Goal: Information Seeking & Learning: Learn about a topic

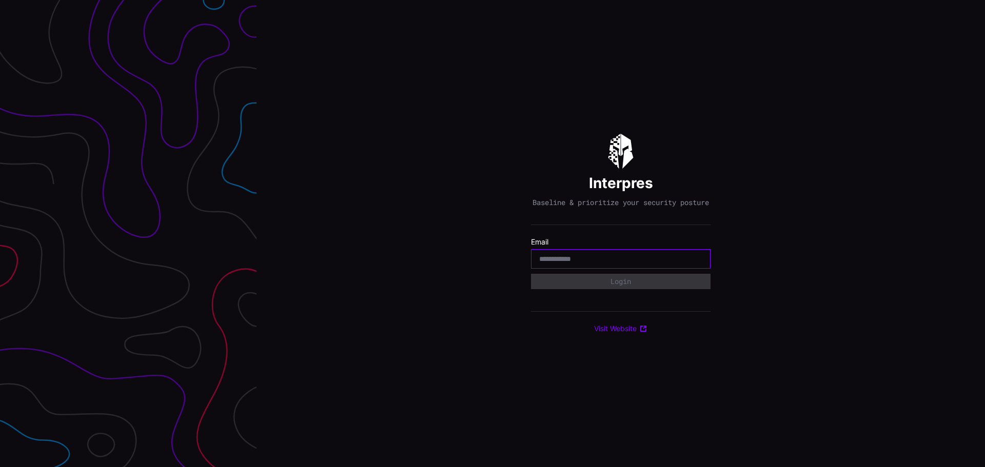
click at [581, 263] on input "email" at bounding box center [620, 258] width 163 height 9
paste input "**********"
type input "**********"
click at [564, 285] on button "Login" at bounding box center [620, 281] width 169 height 14
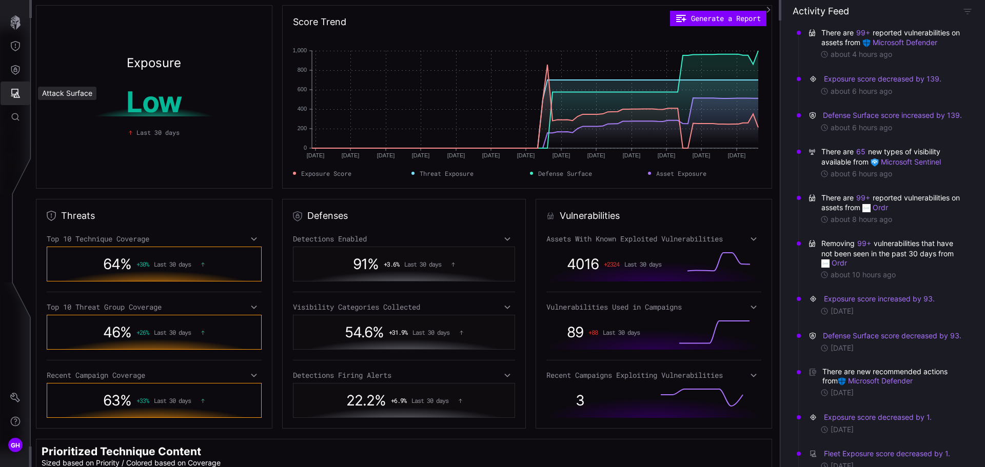
click at [14, 89] on icon "Attack Surface" at bounding box center [15, 93] width 10 height 10
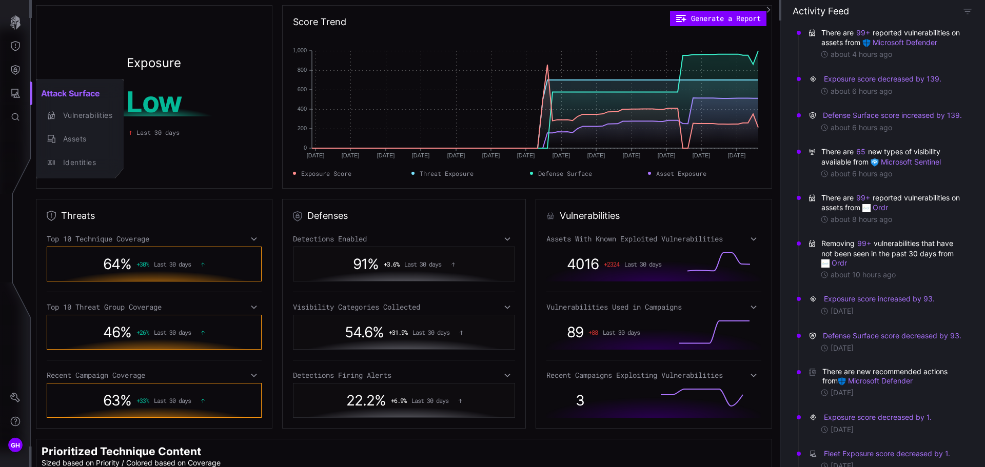
click at [16, 69] on div at bounding box center [492, 233] width 985 height 467
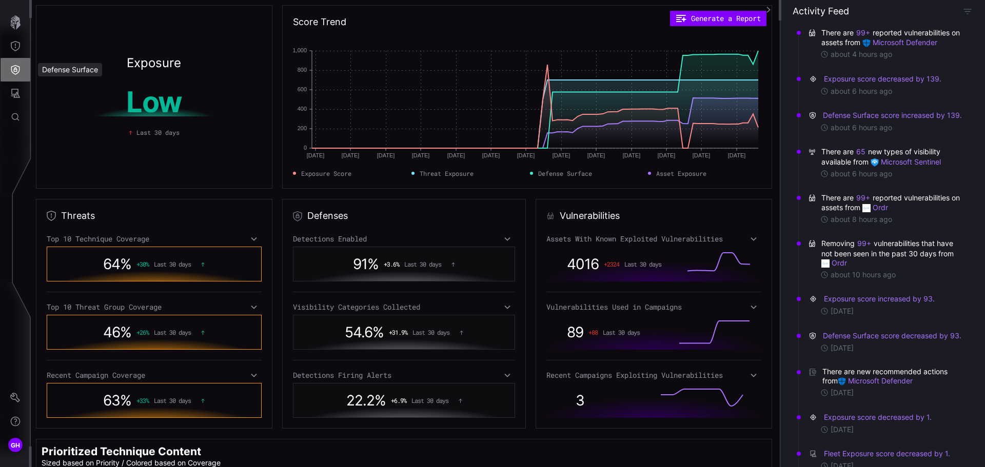
click at [16, 69] on icon "Defense Surface" at bounding box center [15, 70] width 9 height 10
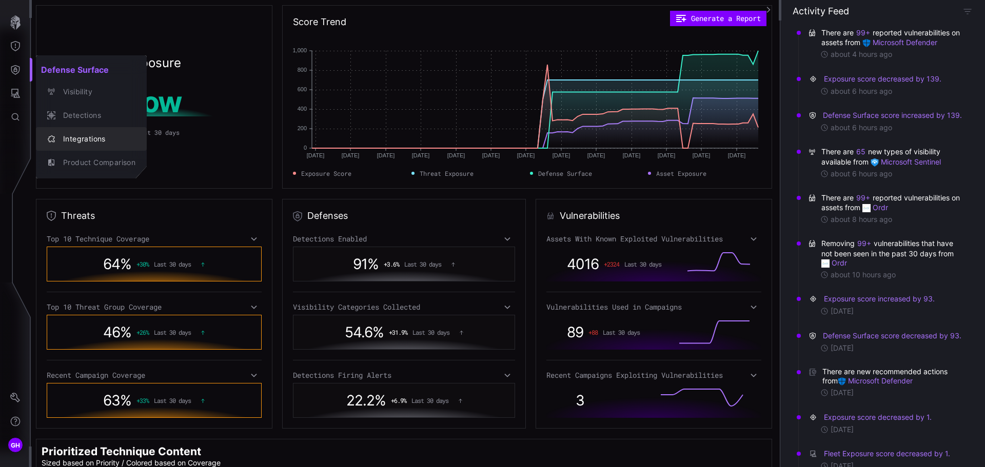
click at [68, 138] on div "Integrations" at bounding box center [96, 139] width 77 height 13
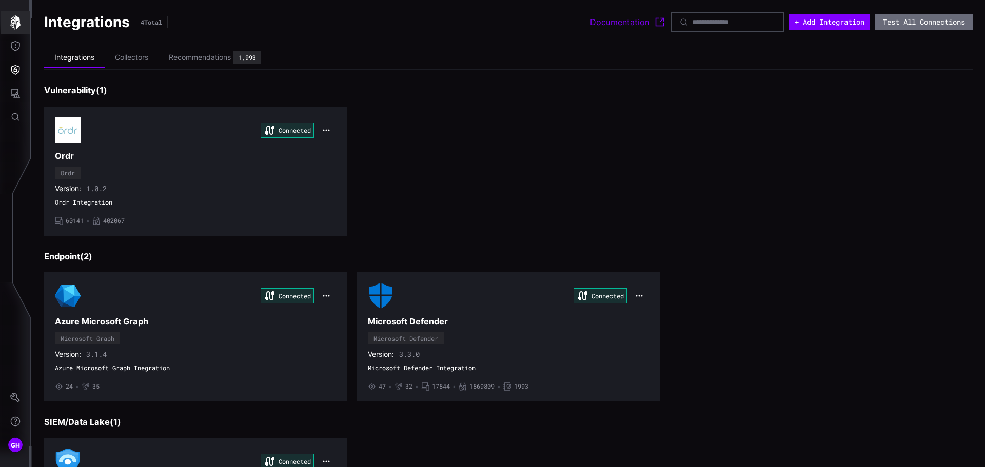
click at [13, 22] on icon "button" at bounding box center [15, 22] width 10 height 14
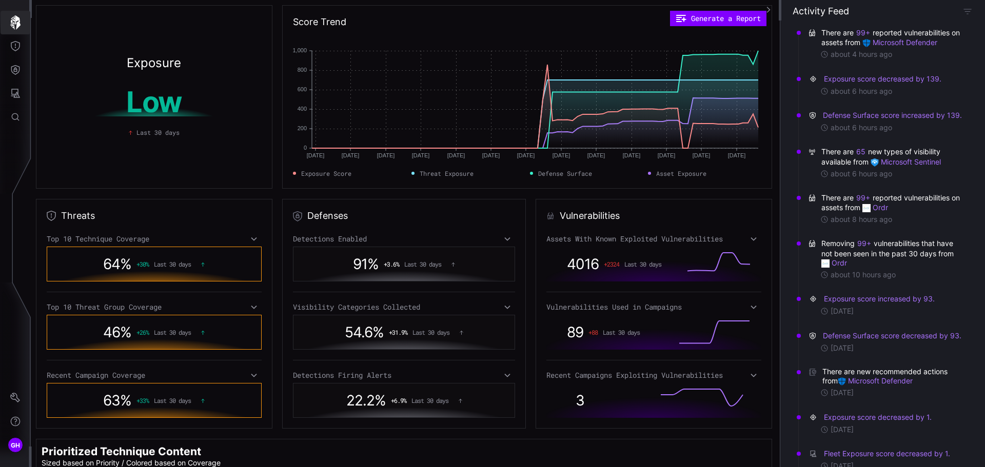
click at [16, 28] on icon "button" at bounding box center [15, 22] width 10 height 14
click at [14, 69] on icon "Defense Surface" at bounding box center [15, 70] width 9 height 10
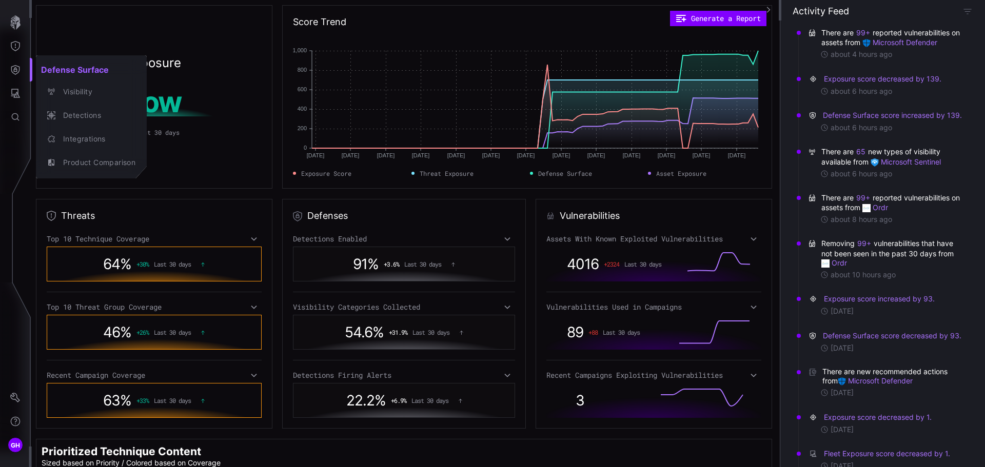
click at [14, 92] on div at bounding box center [492, 233] width 985 height 467
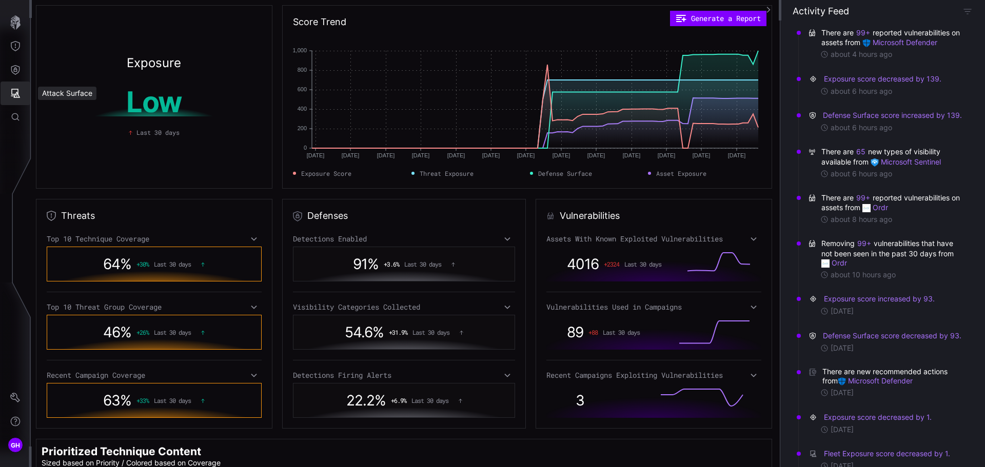
click at [14, 91] on icon "Attack Surface" at bounding box center [15, 93] width 10 height 10
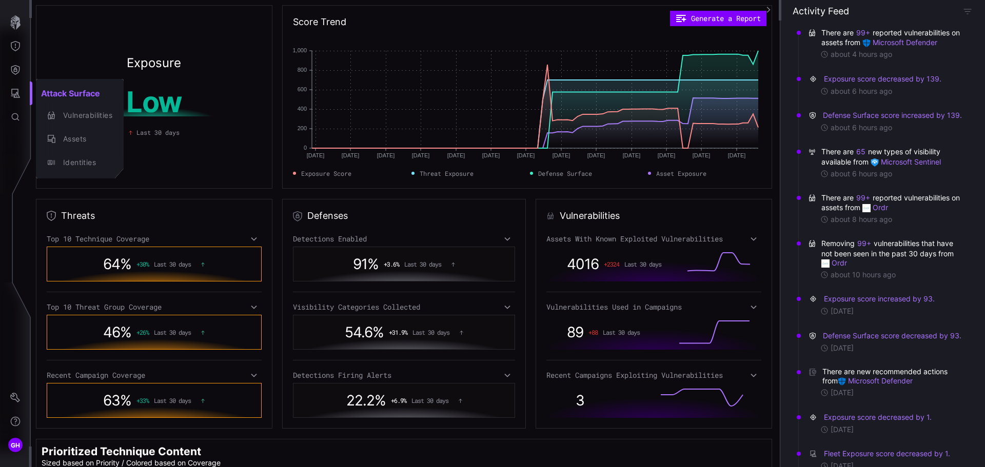
click at [17, 47] on div at bounding box center [492, 233] width 985 height 467
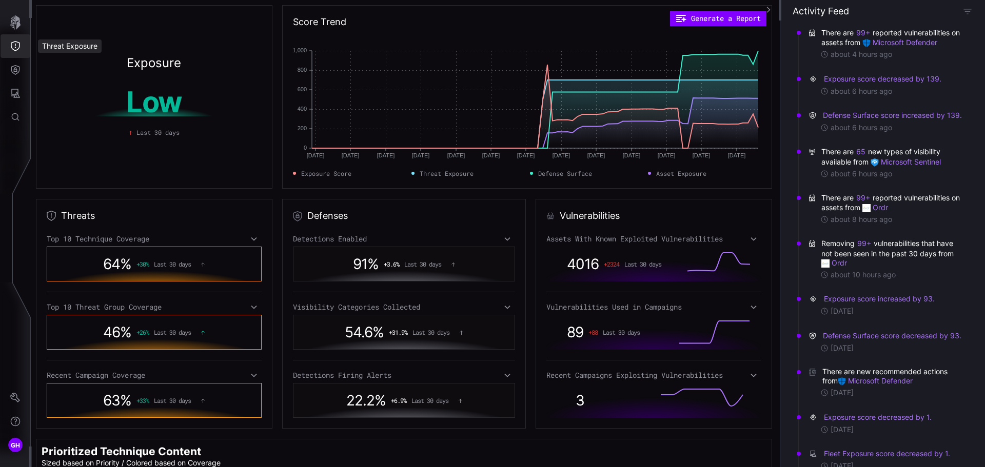
click at [17, 44] on icon "Threat Exposure" at bounding box center [15, 46] width 10 height 10
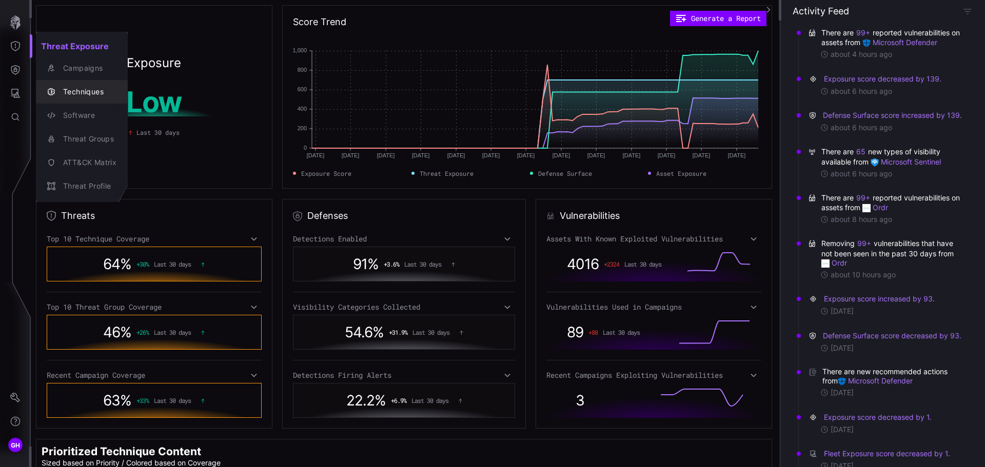
click at [80, 93] on div "Techniques" at bounding box center [87, 92] width 58 height 13
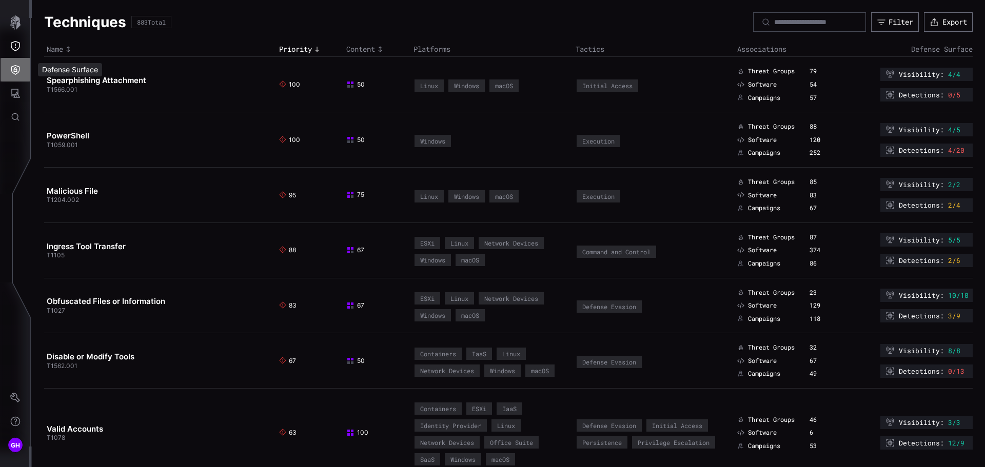
click at [19, 71] on icon "Defense Surface" at bounding box center [15, 70] width 9 height 10
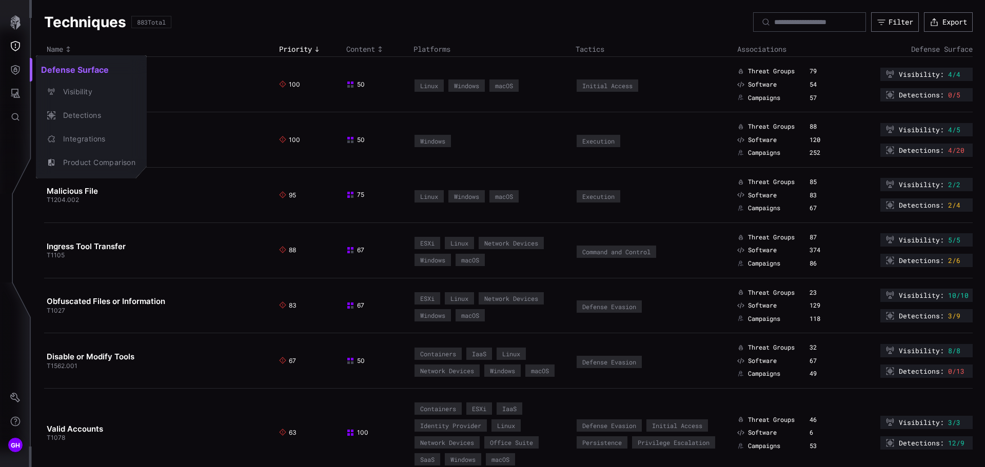
click at [13, 93] on div at bounding box center [492, 233] width 985 height 467
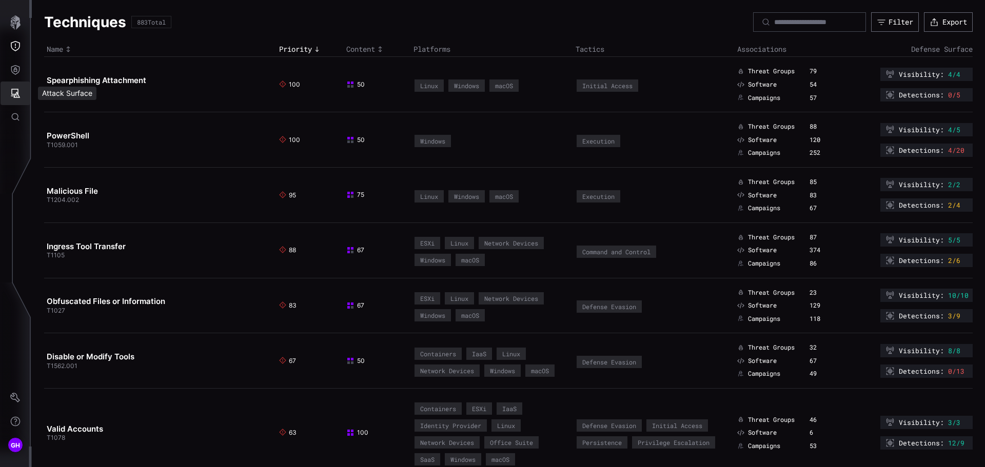
click at [13, 93] on icon "Attack Surface" at bounding box center [15, 93] width 10 height 10
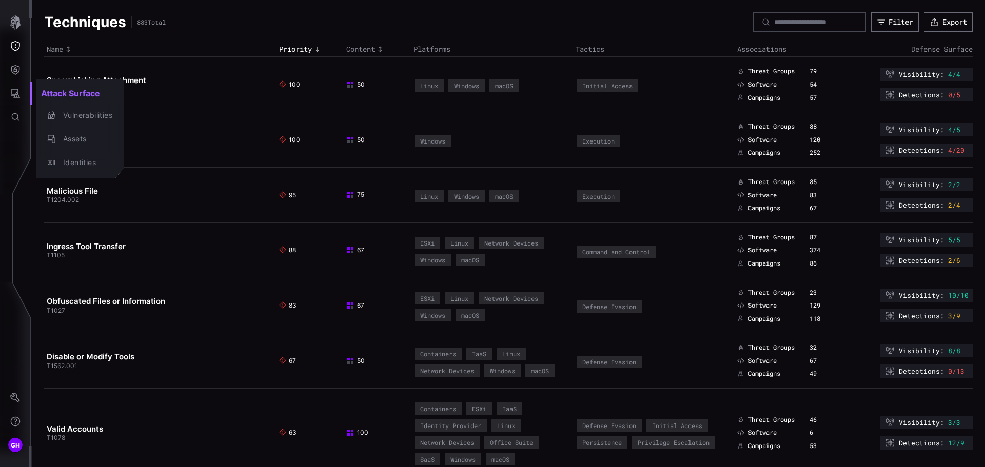
click at [13, 68] on div at bounding box center [492, 233] width 985 height 467
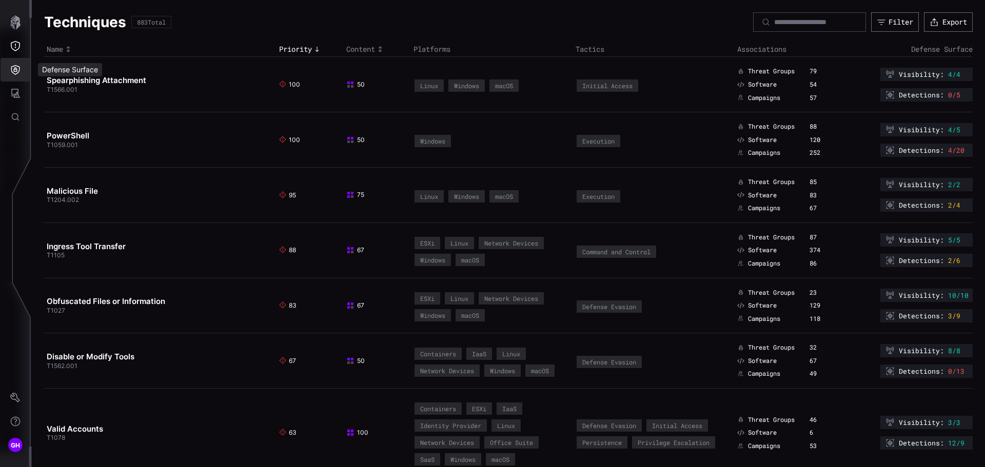
click at [13, 68] on icon "Defense Surface" at bounding box center [15, 70] width 10 height 10
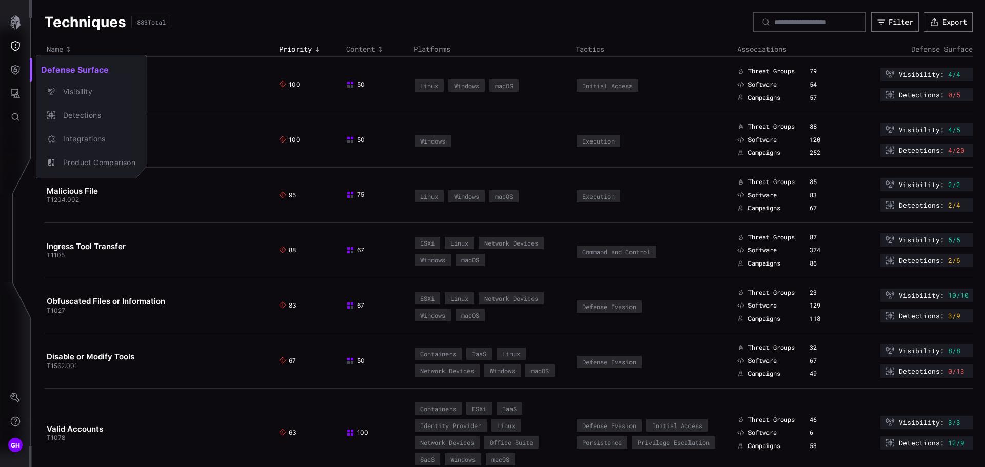
click at [14, 44] on div at bounding box center [492, 233] width 985 height 467
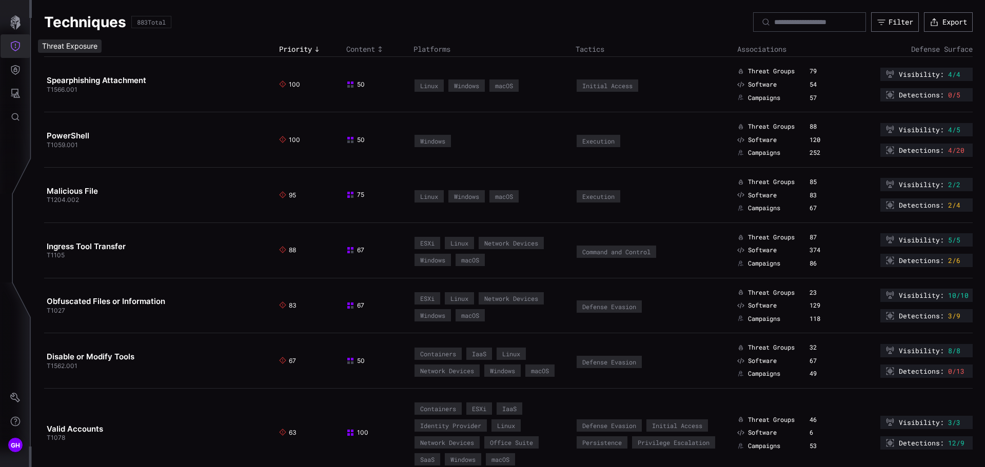
click at [14, 44] on icon "Threat Exposure" at bounding box center [15, 46] width 10 height 10
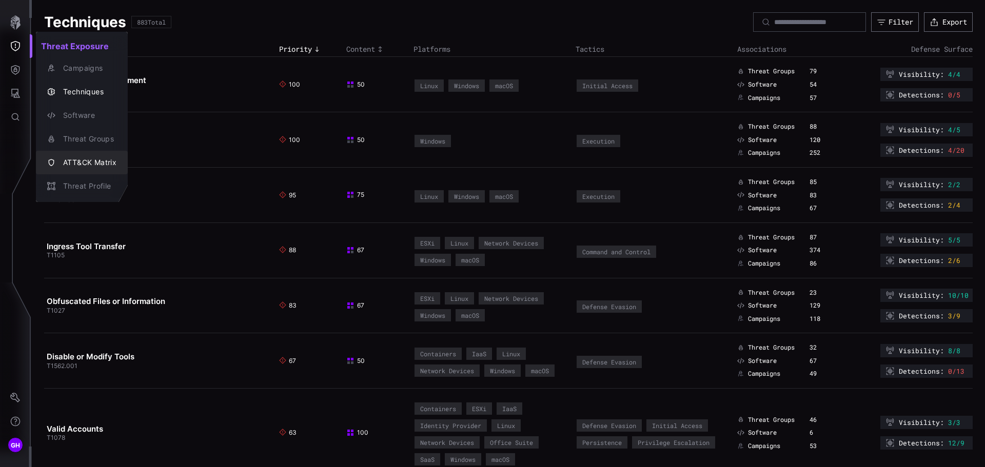
click at [98, 158] on div "ATT&CK Matrix" at bounding box center [87, 162] width 58 height 13
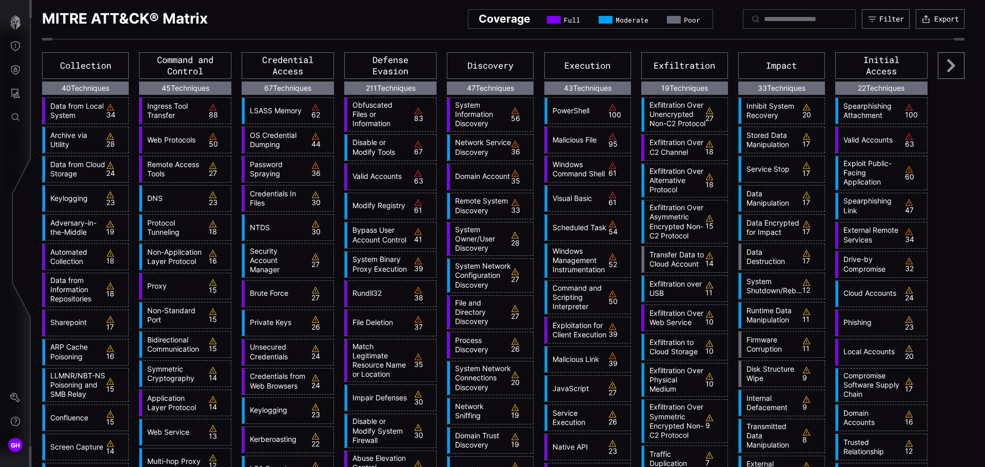
click at [940, 66] on icon at bounding box center [950, 65] width 27 height 27
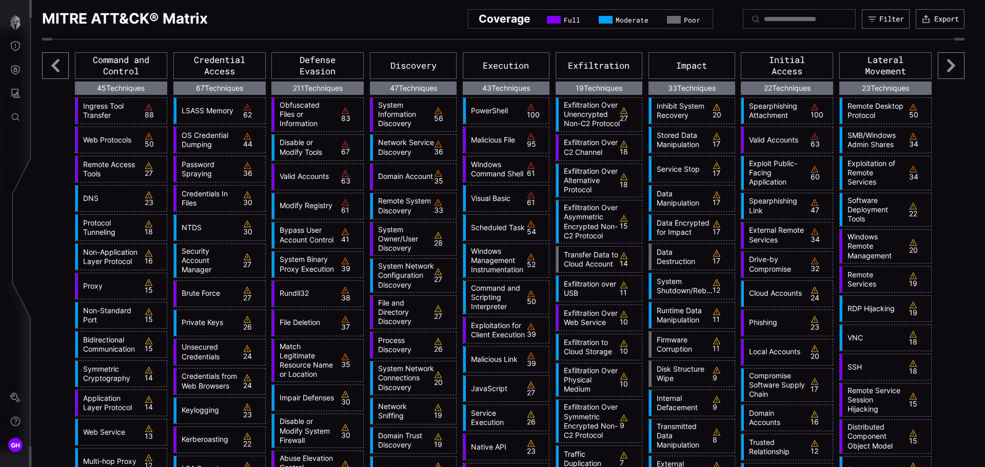
click at [947, 68] on icon at bounding box center [951, 65] width 8 height 13
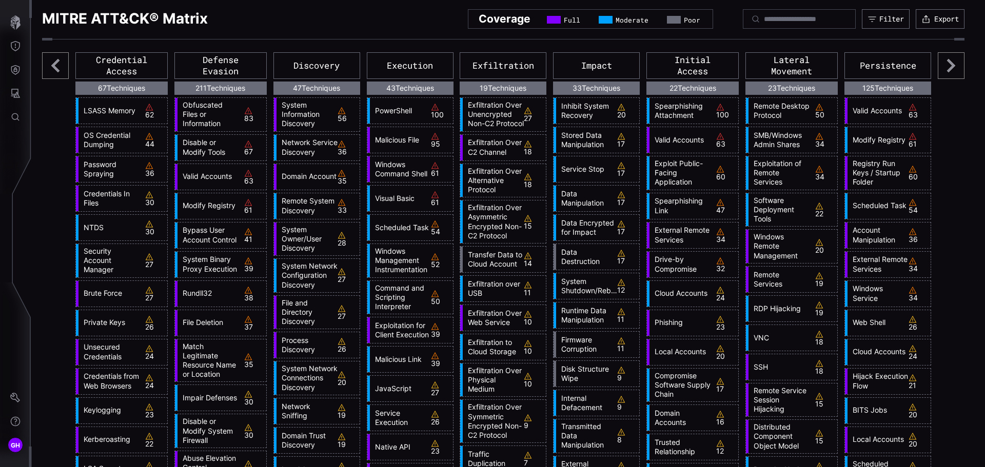
click at [947, 68] on icon at bounding box center [951, 65] width 8 height 13
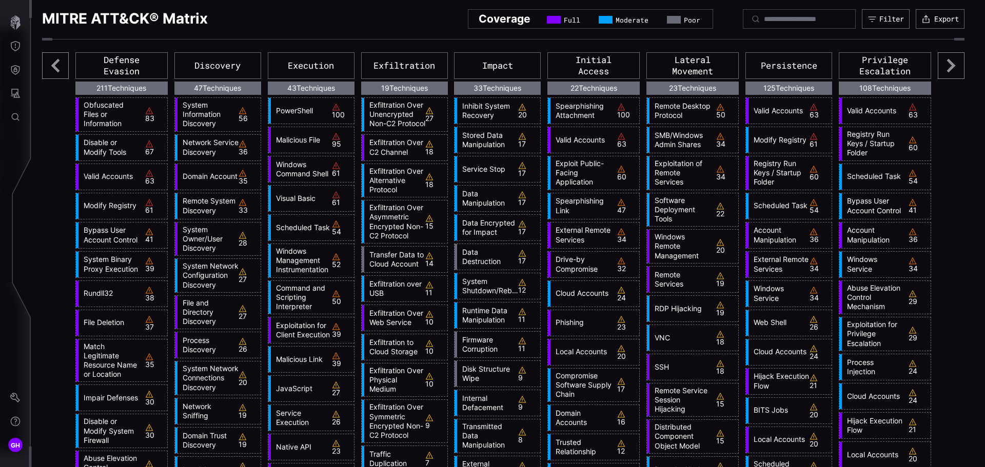
click at [939, 66] on icon at bounding box center [950, 65] width 27 height 27
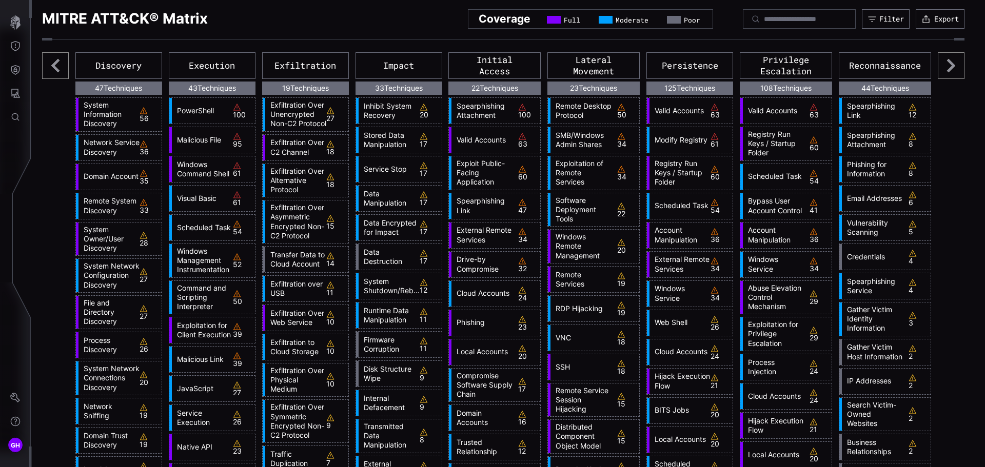
click at [53, 64] on icon at bounding box center [55, 65] width 8 height 13
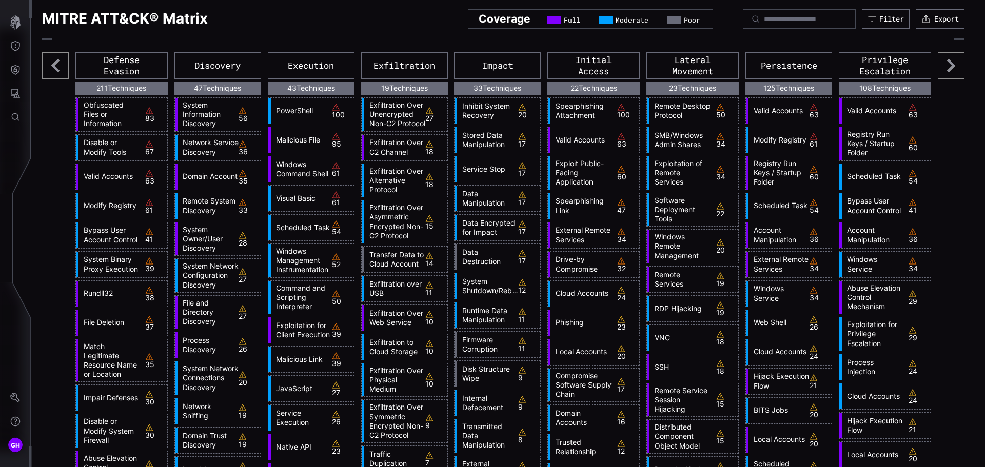
click at [53, 65] on icon at bounding box center [55, 65] width 8 height 13
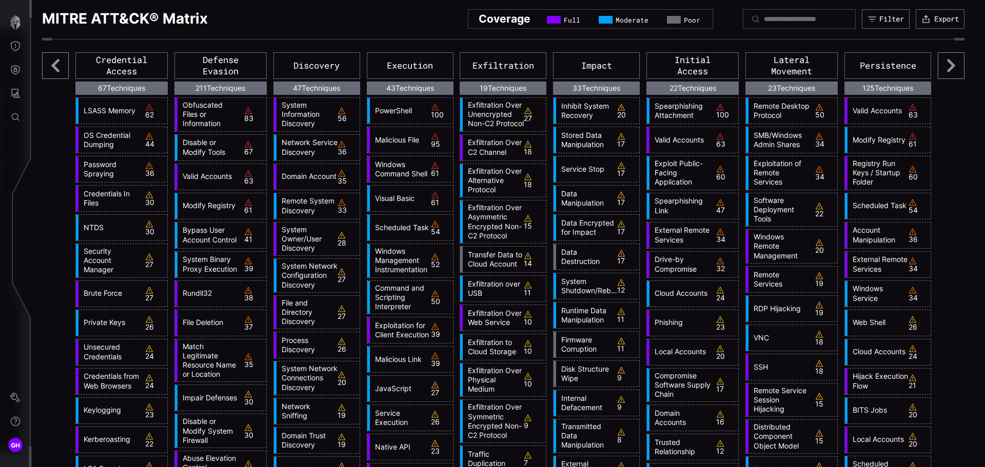
click at [54, 66] on icon at bounding box center [55, 65] width 8 height 13
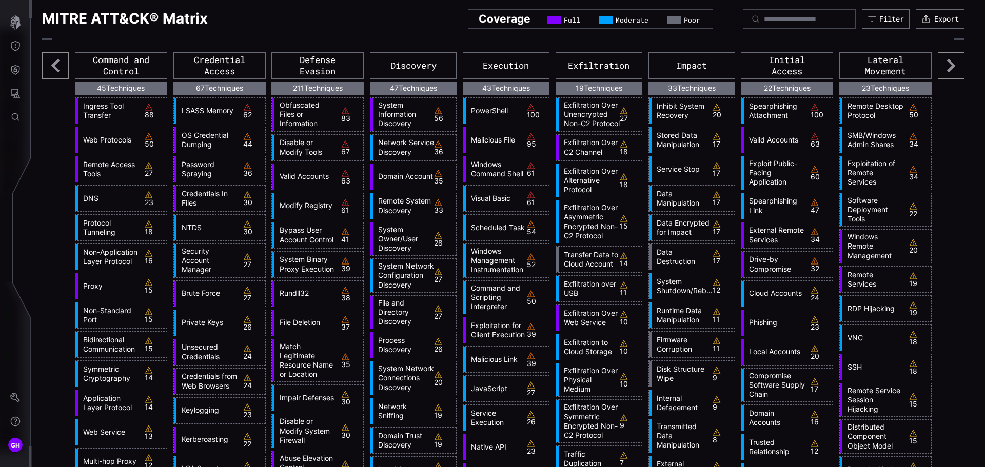
click at [54, 66] on icon at bounding box center [55, 65] width 8 height 13
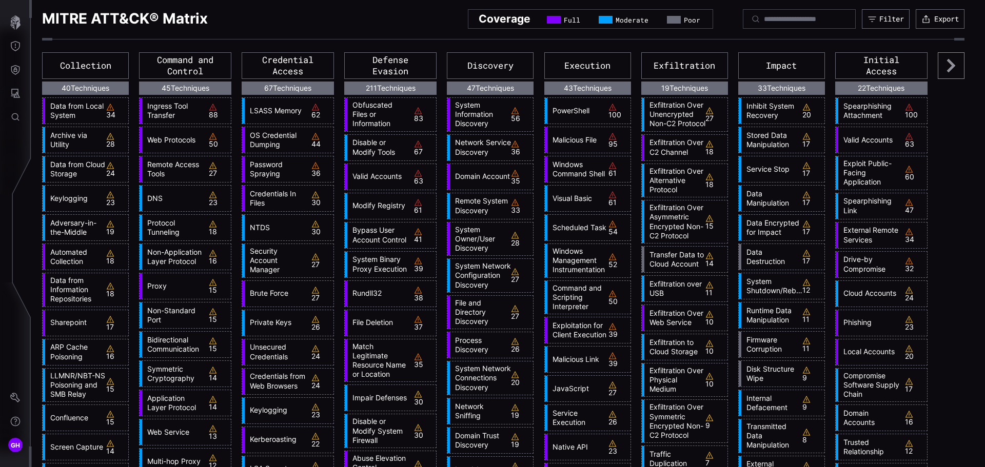
click at [361, 107] on link "Obfuscated Files or Information" at bounding box center [377, 115] width 61 height 28
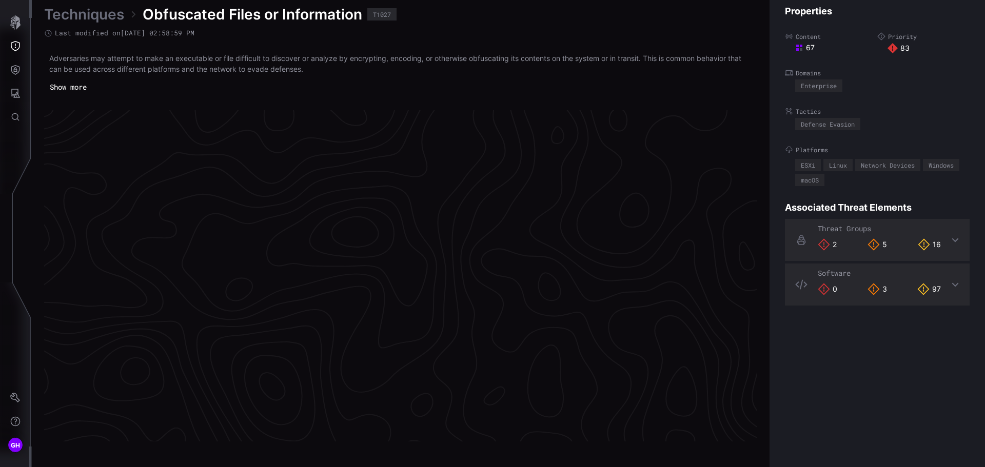
scroll to position [2146, 417]
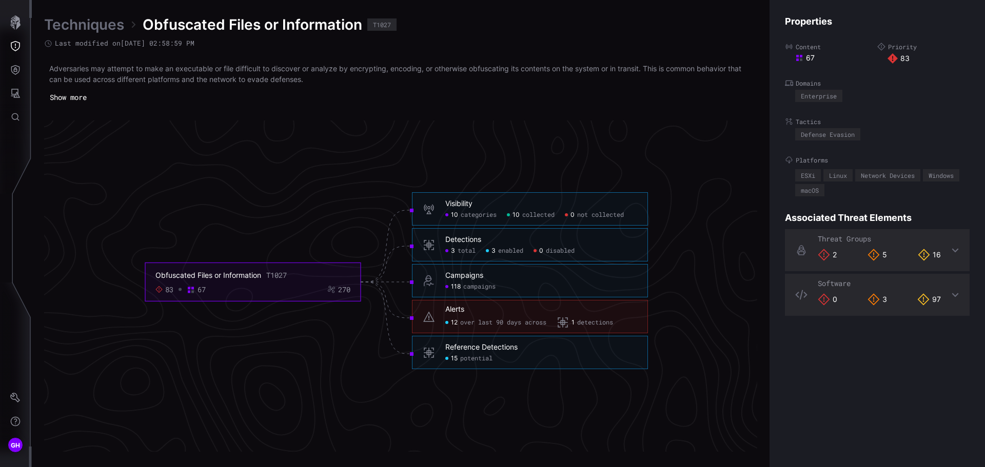
click at [500, 322] on span "over last 90 days across" at bounding box center [503, 323] width 86 height 8
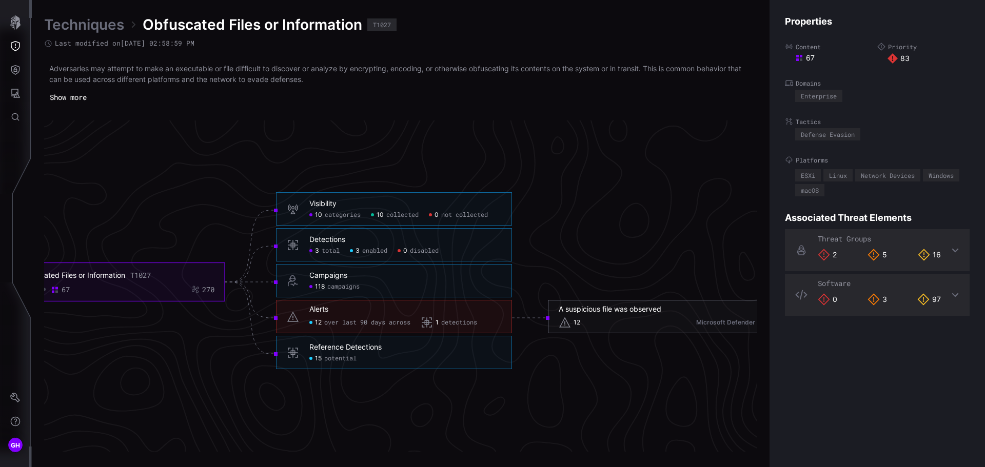
click at [579, 323] on span "12" at bounding box center [576, 323] width 7 height 8
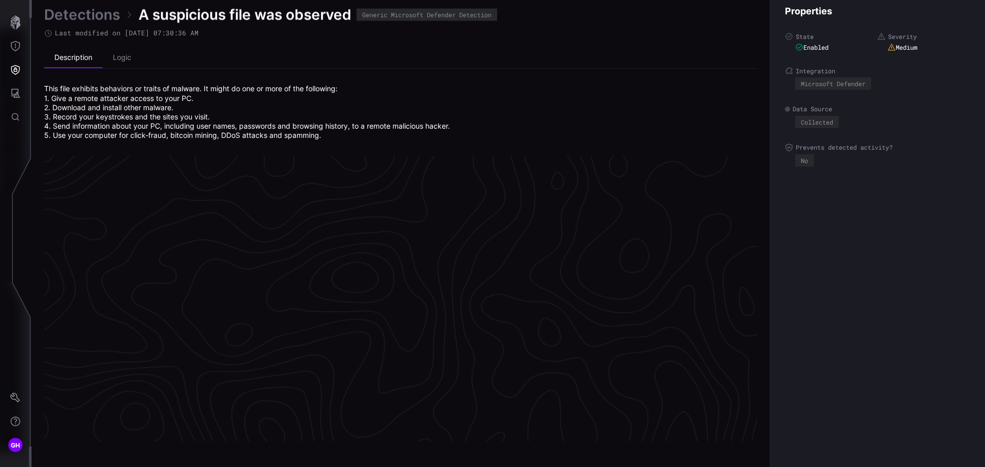
scroll to position [2168, 417]
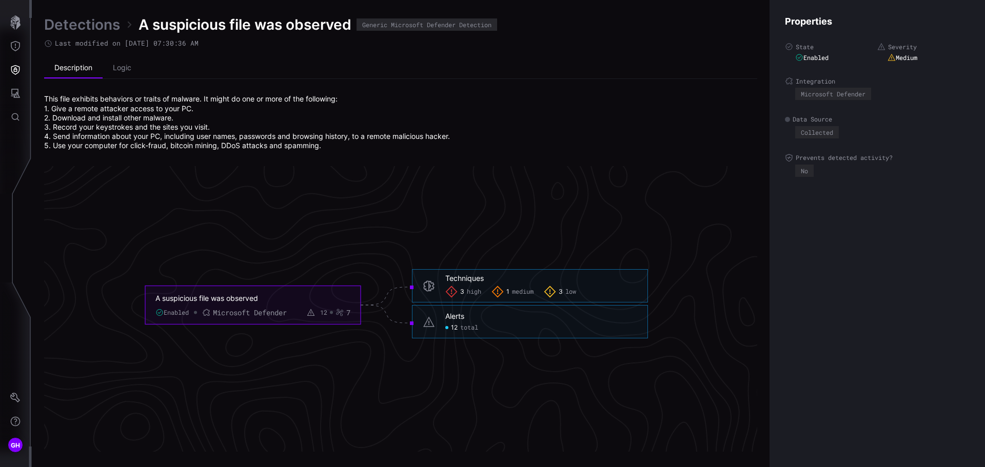
click at [473, 291] on span "high" at bounding box center [474, 292] width 14 height 8
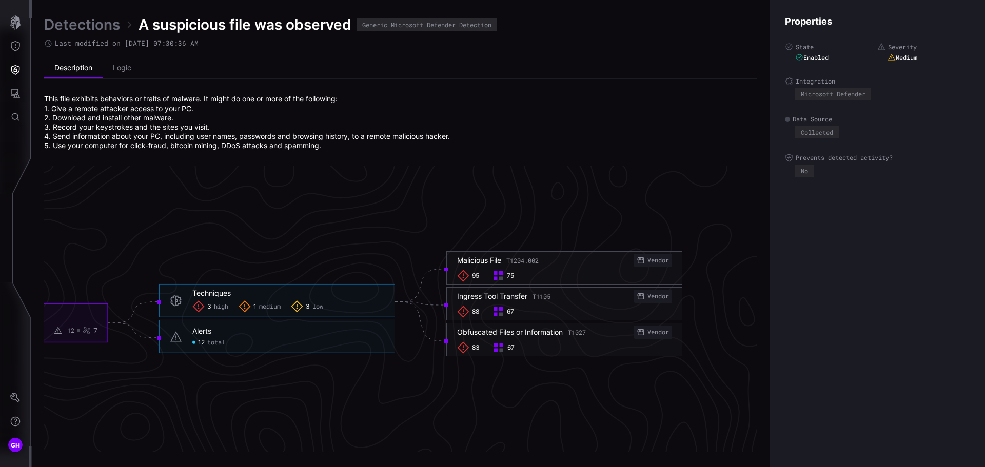
scroll to position [2168, 595]
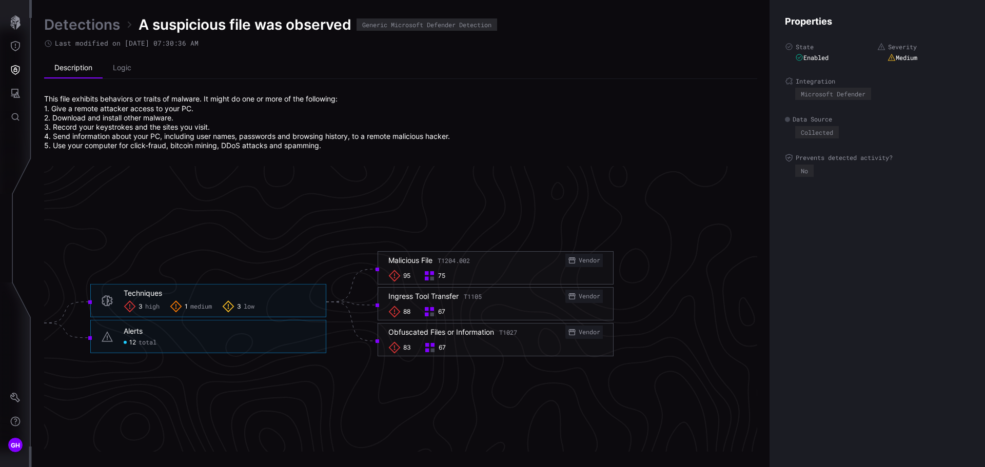
click at [431, 275] on rect at bounding box center [432, 273] width 4 height 4
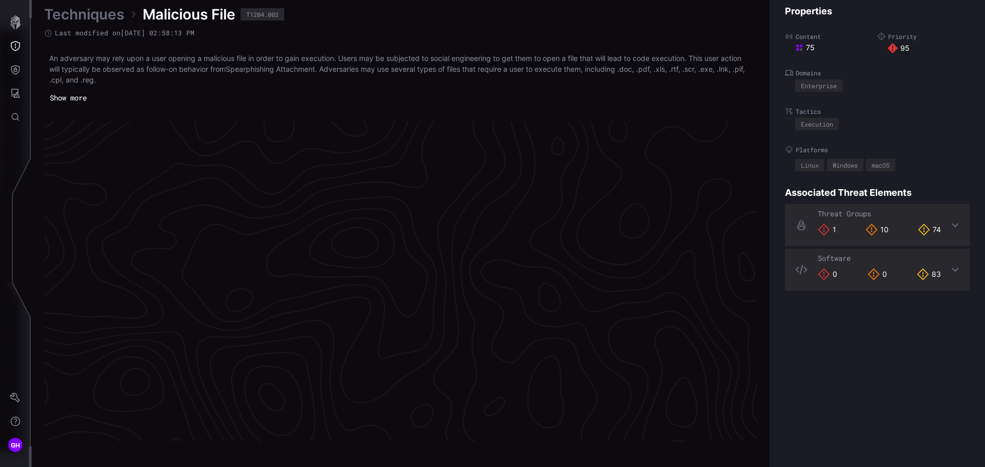
scroll to position [2151, 417]
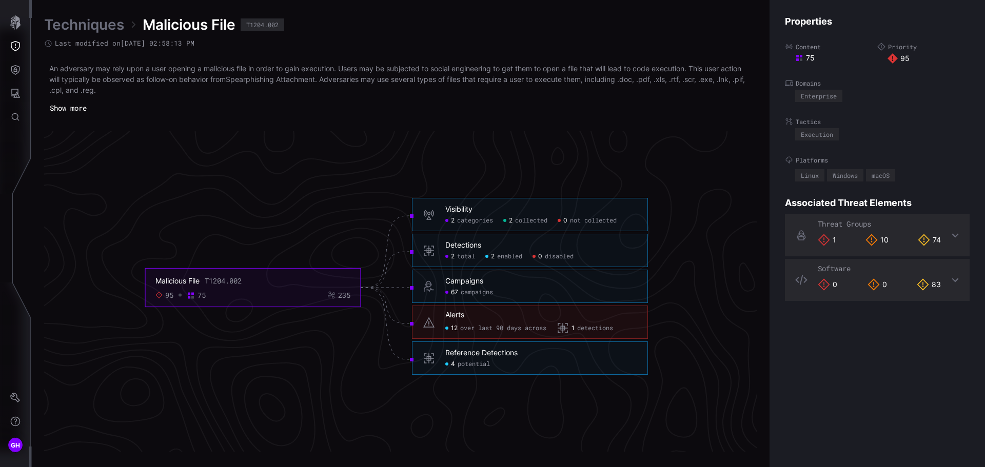
click at [78, 106] on button "Show more" at bounding box center [68, 108] width 48 height 15
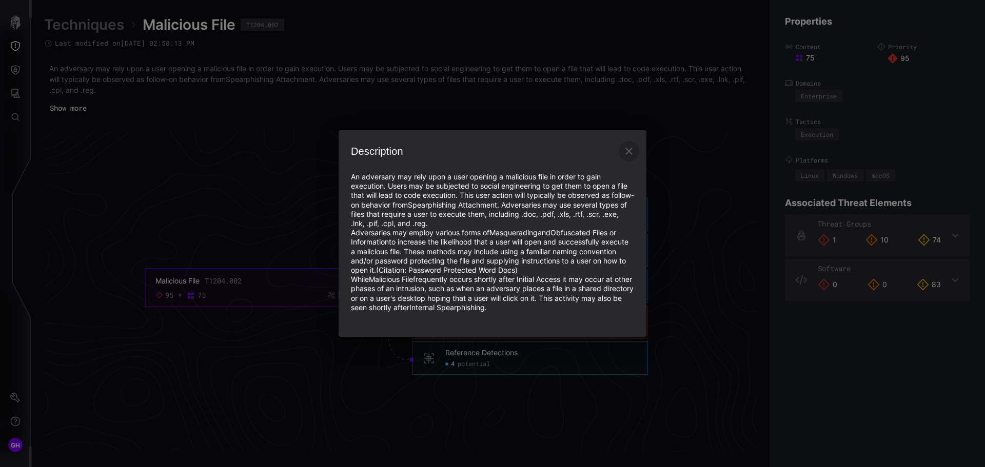
click at [628, 150] on icon "button" at bounding box center [628, 151] width 12 height 12
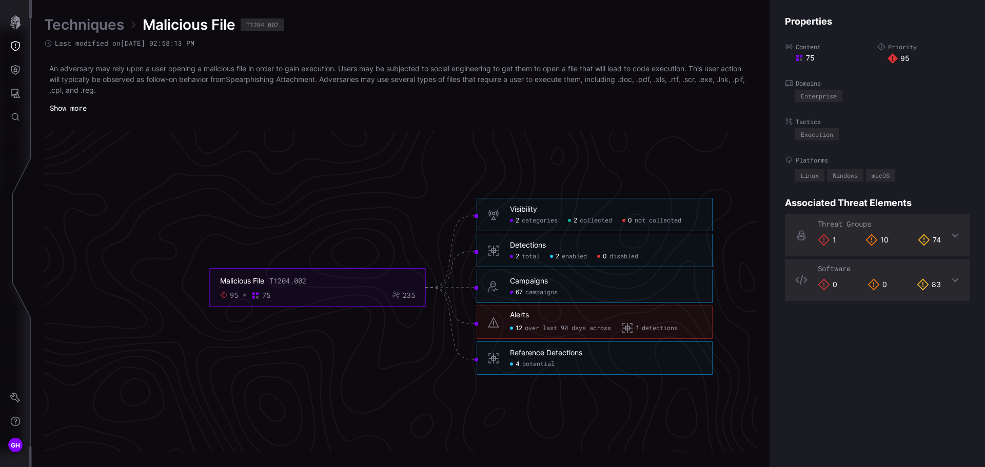
scroll to position [2151, 350]
click at [641, 329] on span "1" at bounding box center [639, 329] width 3 height 8
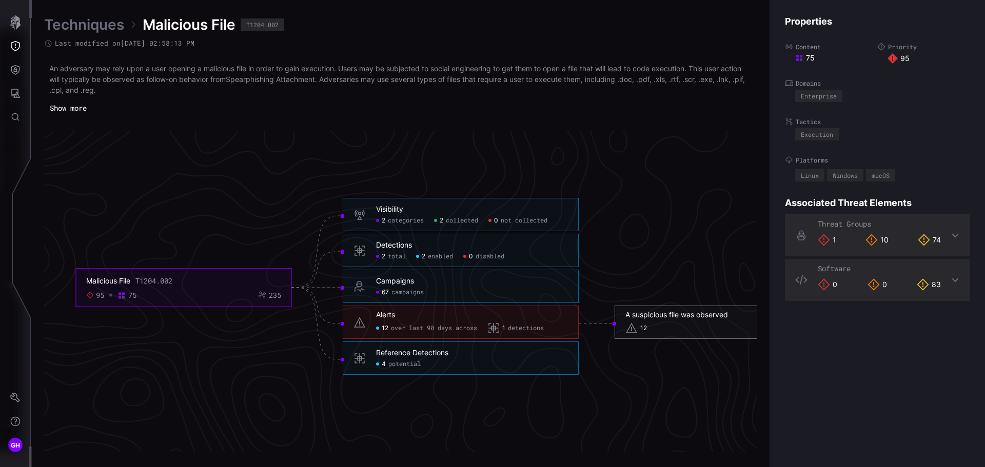
click at [643, 331] on span "12" at bounding box center [643, 329] width 7 height 8
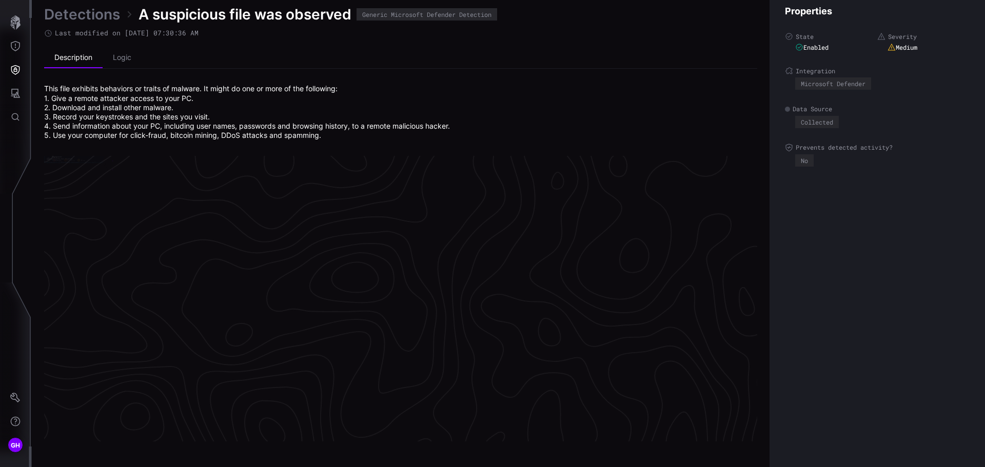
scroll to position [2168, 417]
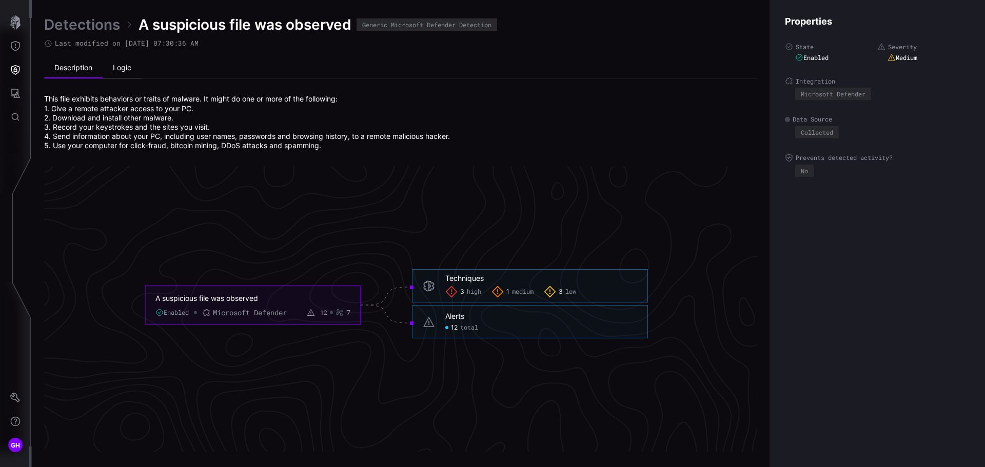
click at [123, 64] on li "Logic" at bounding box center [122, 68] width 39 height 21
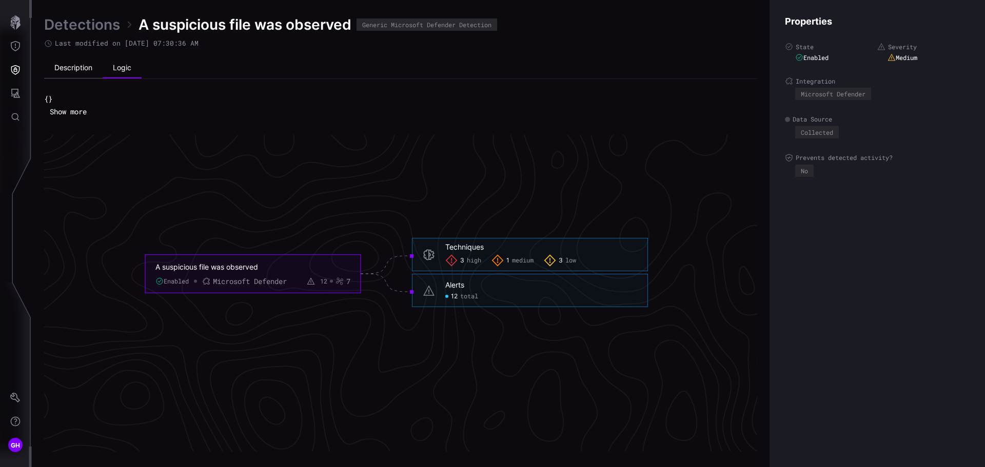
click at [72, 68] on li "Description" at bounding box center [73, 68] width 58 height 21
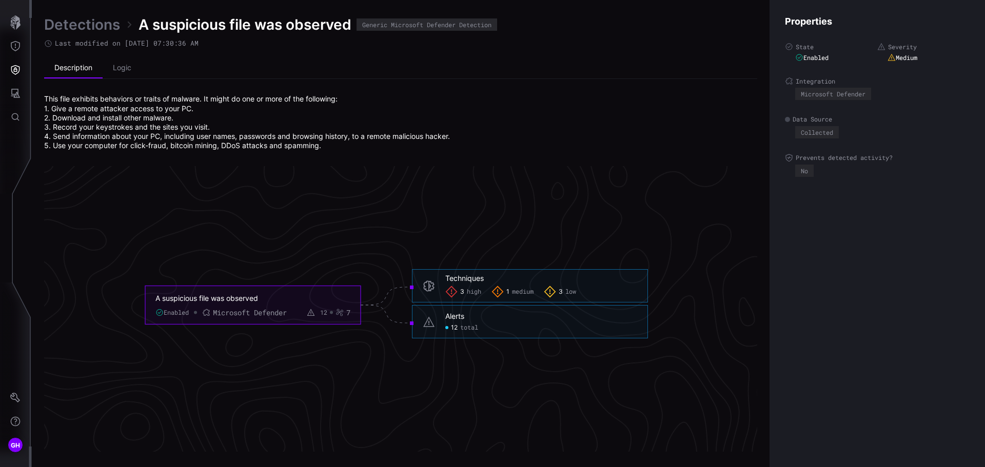
click at [467, 290] on span "high" at bounding box center [474, 292] width 14 height 8
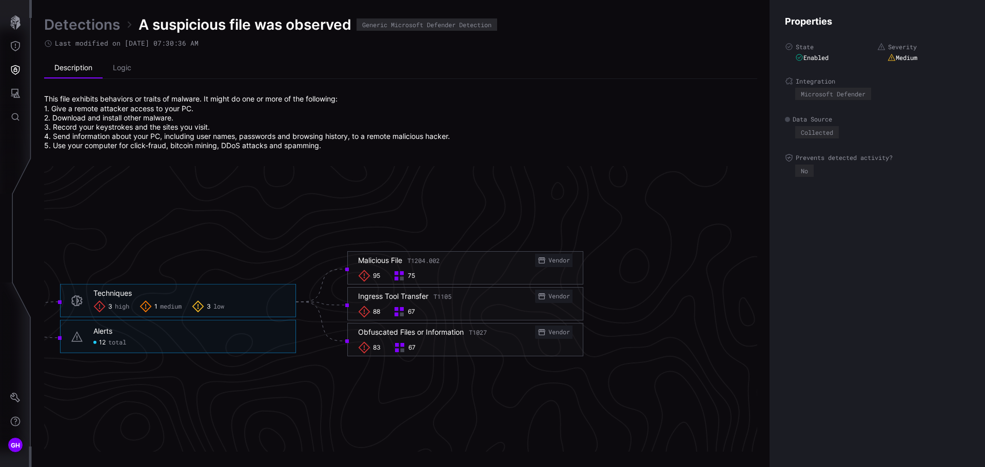
scroll to position [2168, 636]
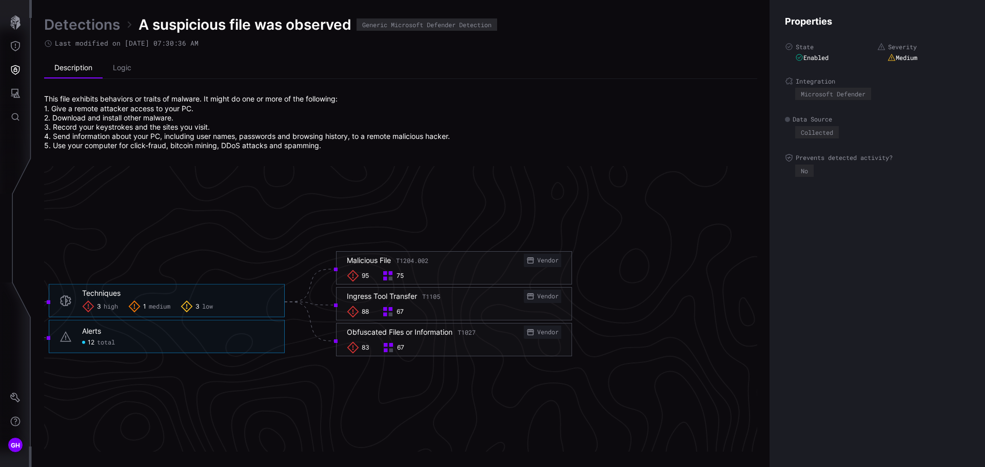
click at [387, 273] on rect at bounding box center [385, 273] width 4 height 4
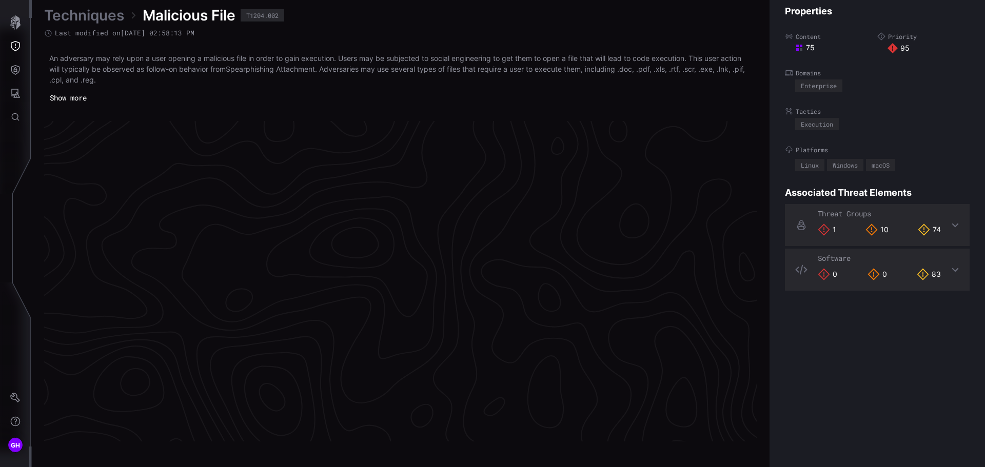
scroll to position [2151, 417]
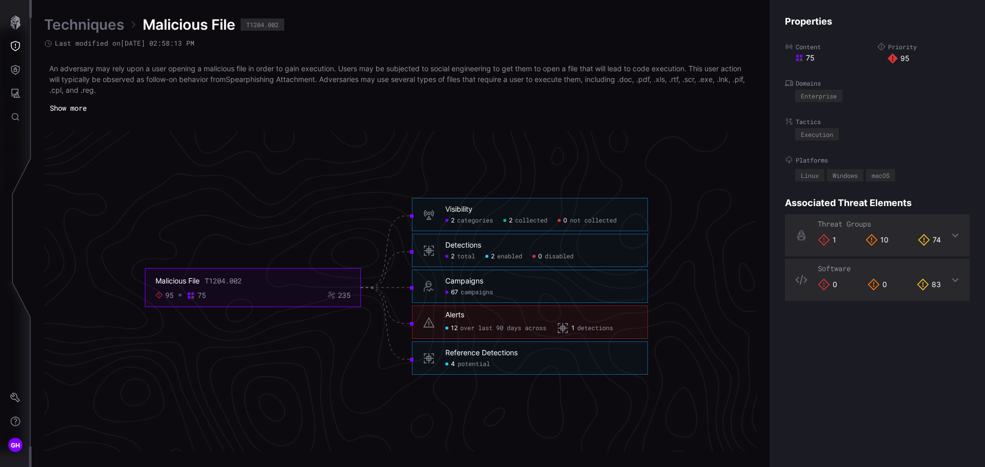
click at [951, 235] on icon at bounding box center [955, 235] width 8 height 8
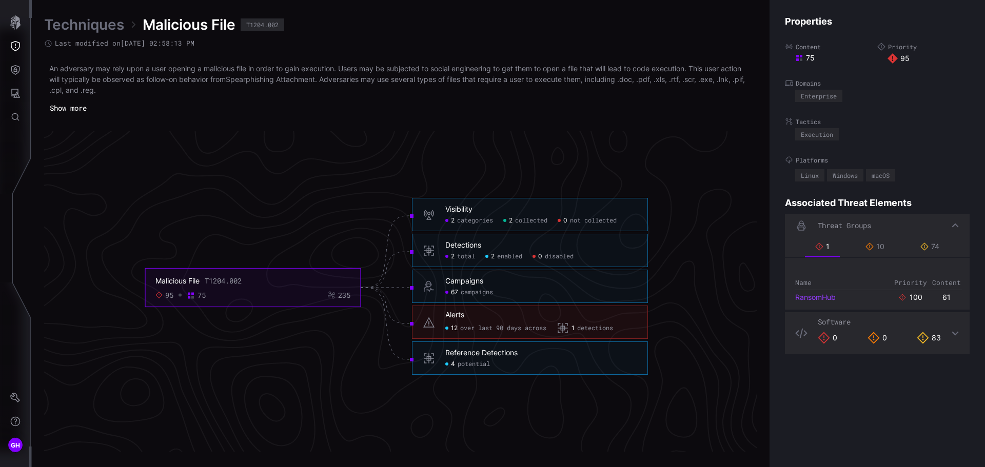
click at [828, 300] on link "RansomHub" at bounding box center [815, 297] width 41 height 9
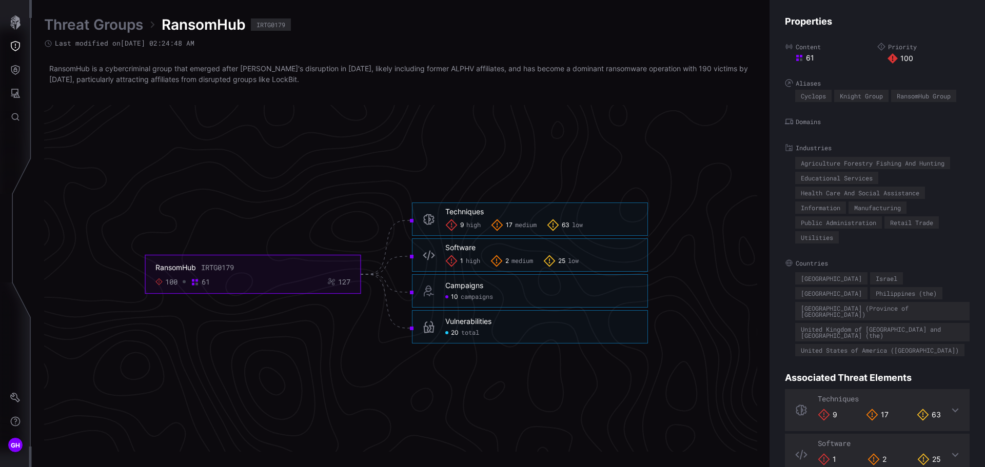
scroll to position [18, 0]
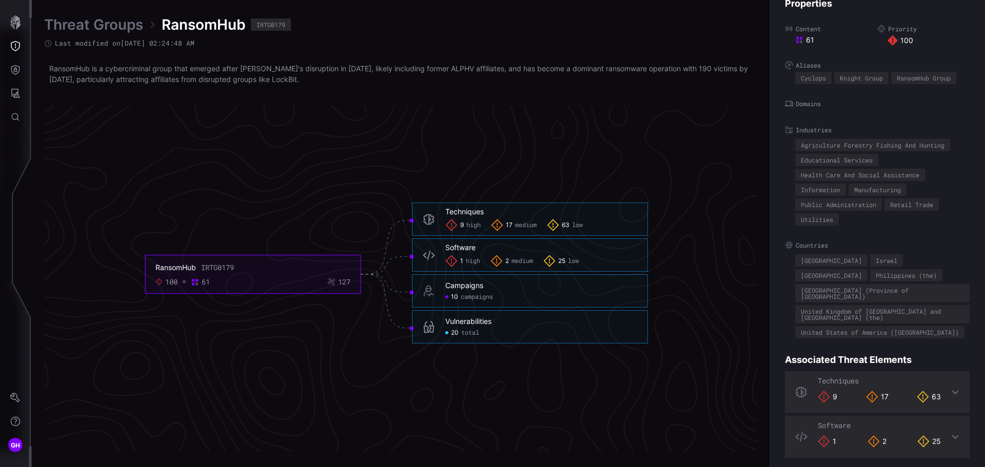
click at [952, 390] on icon at bounding box center [955, 392] width 7 height 4
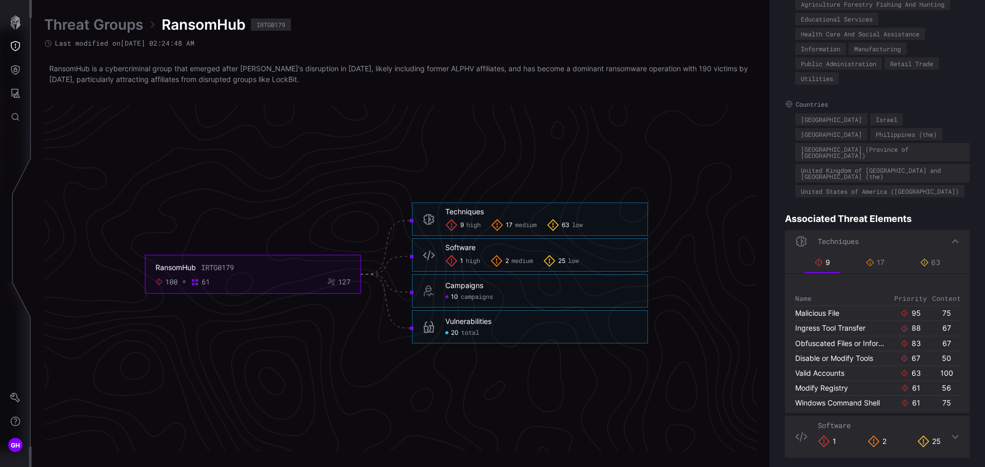
scroll to position [32, 0]
click at [833, 435] on div "1" at bounding box center [826, 441] width 18 height 12
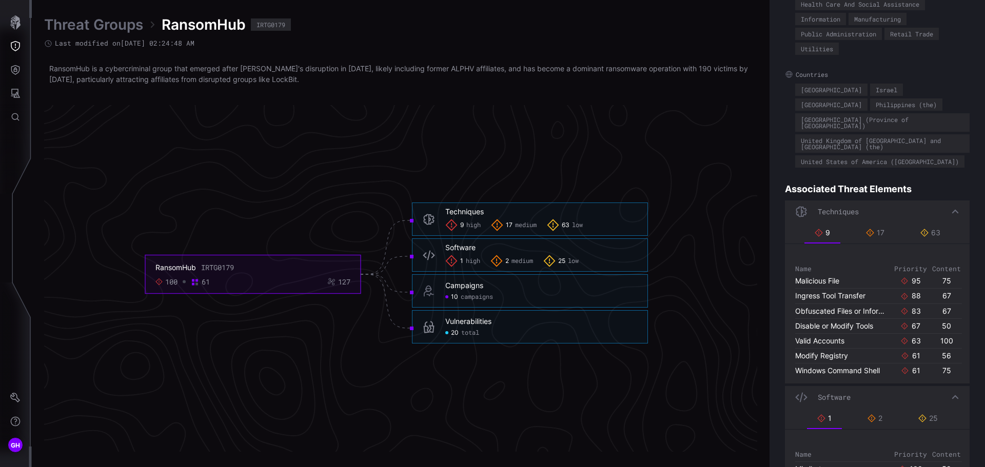
scroll to position [212, 0]
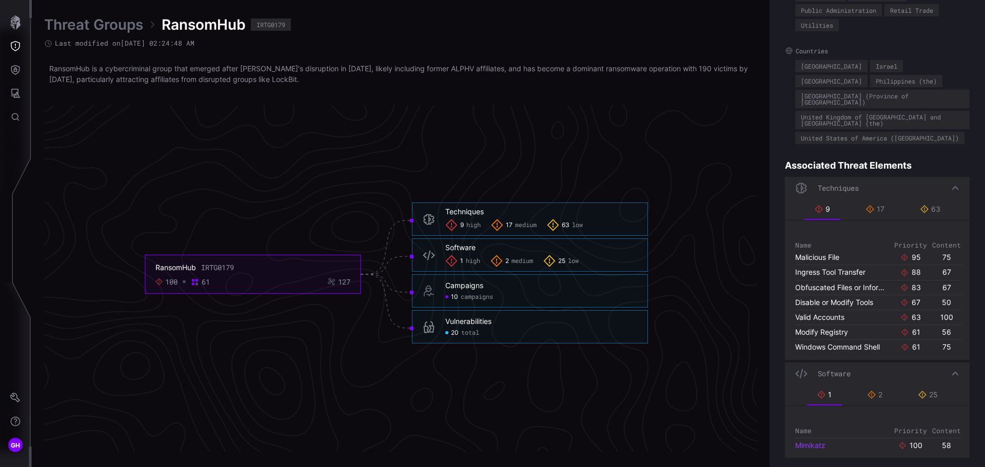
click at [813, 441] on link "Mimikatz" at bounding box center [810, 445] width 30 height 9
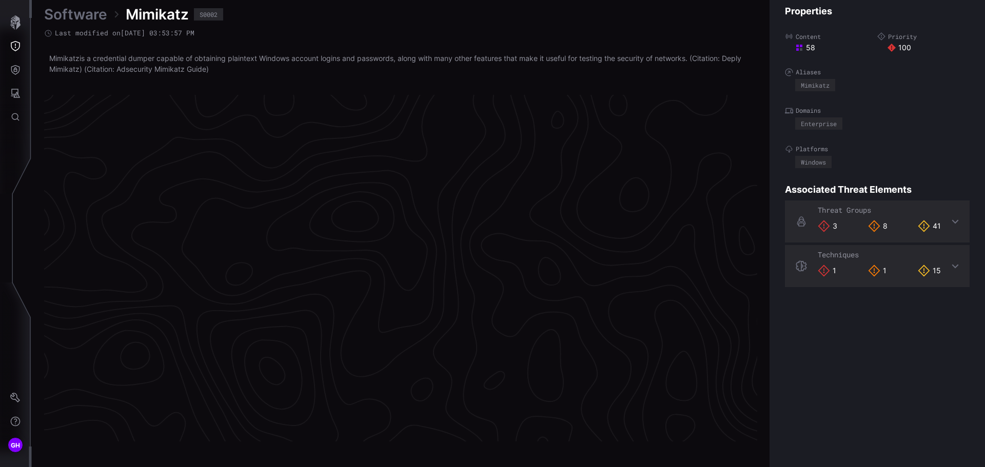
scroll to position [2138, 417]
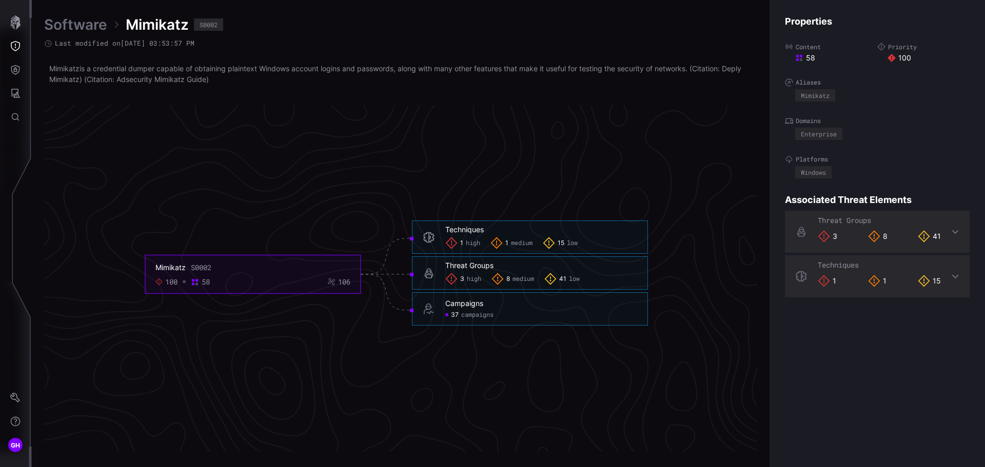
click at [463, 243] on span "1" at bounding box center [461, 243] width 3 height 8
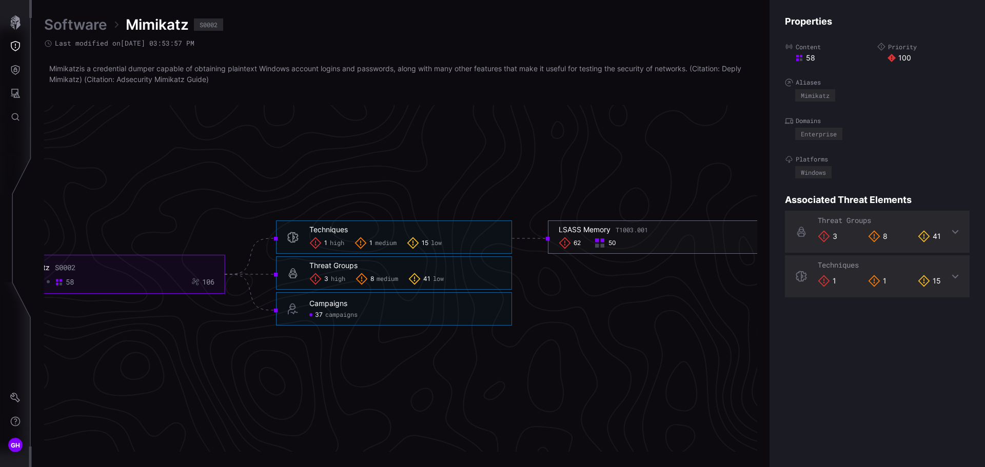
click at [566, 242] on icon at bounding box center [564, 243] width 12 height 12
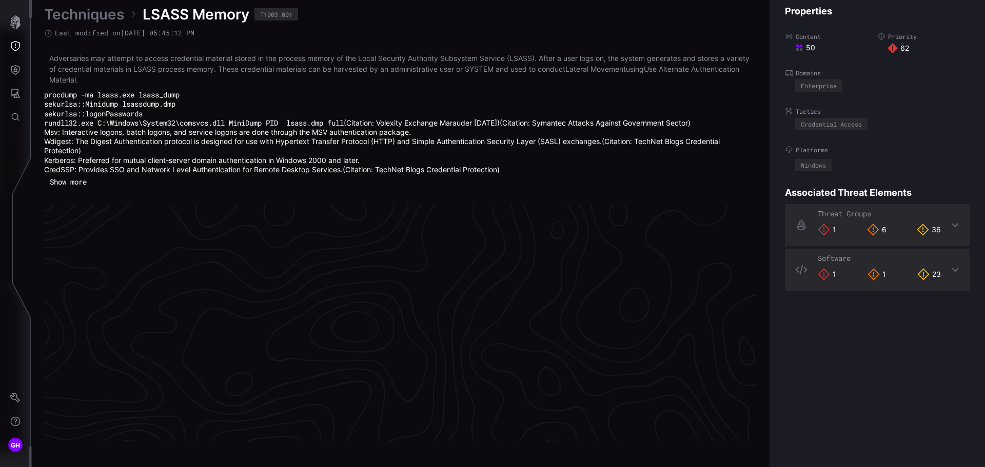
scroll to position [2193, 417]
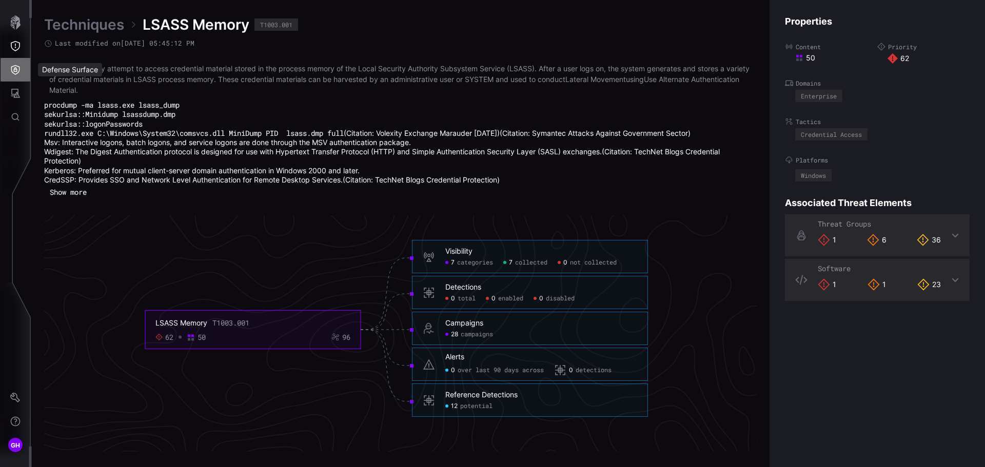
click at [18, 70] on icon "Defense Surface" at bounding box center [15, 70] width 10 height 10
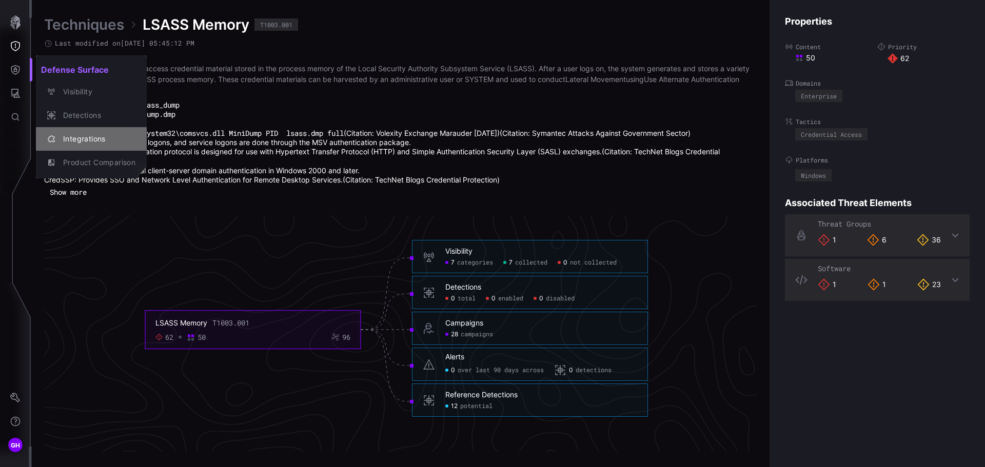
click at [75, 144] on div "Integrations" at bounding box center [96, 139] width 77 height 13
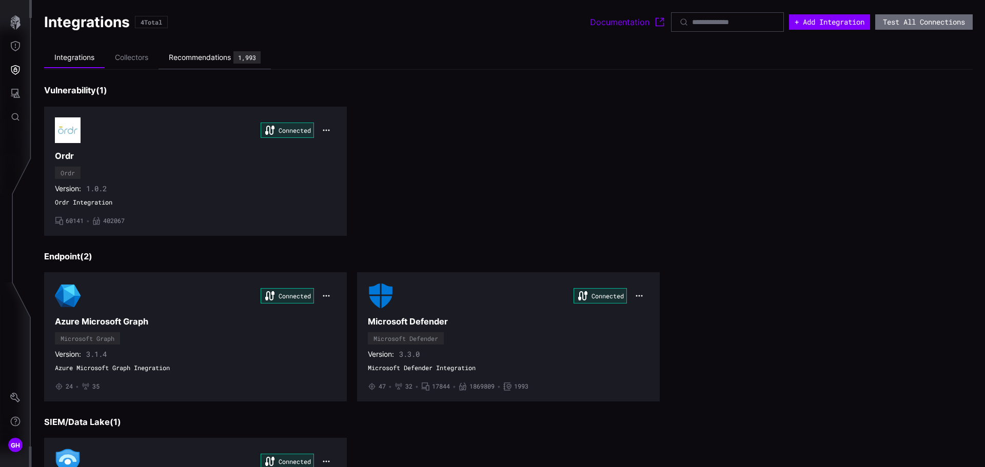
click at [209, 56] on div "Recommendations" at bounding box center [200, 57] width 62 height 9
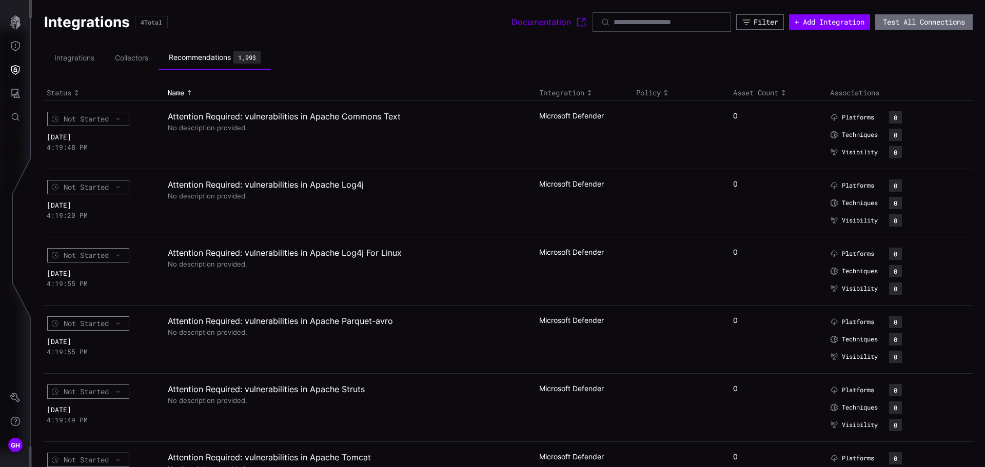
click at [122, 122] on div "Not Started" at bounding box center [88, 119] width 82 height 14
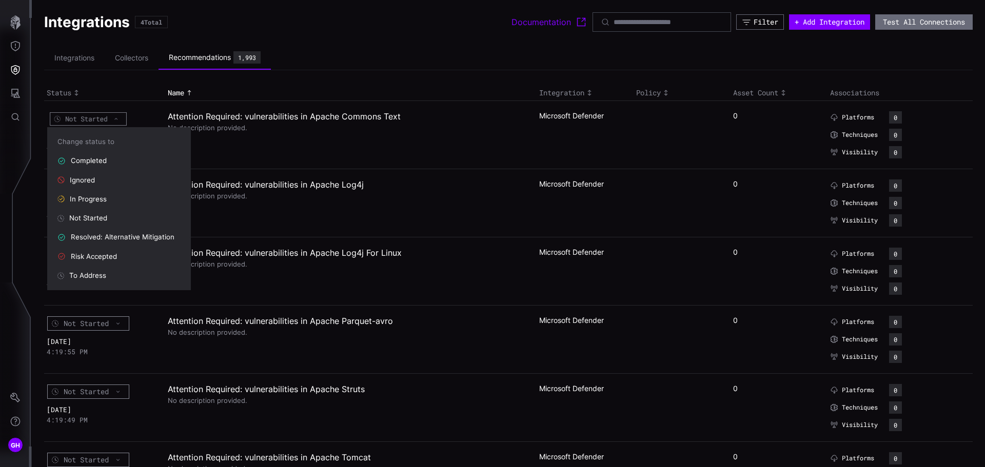
click at [122, 122] on div "Not Started" at bounding box center [88, 118] width 77 height 13
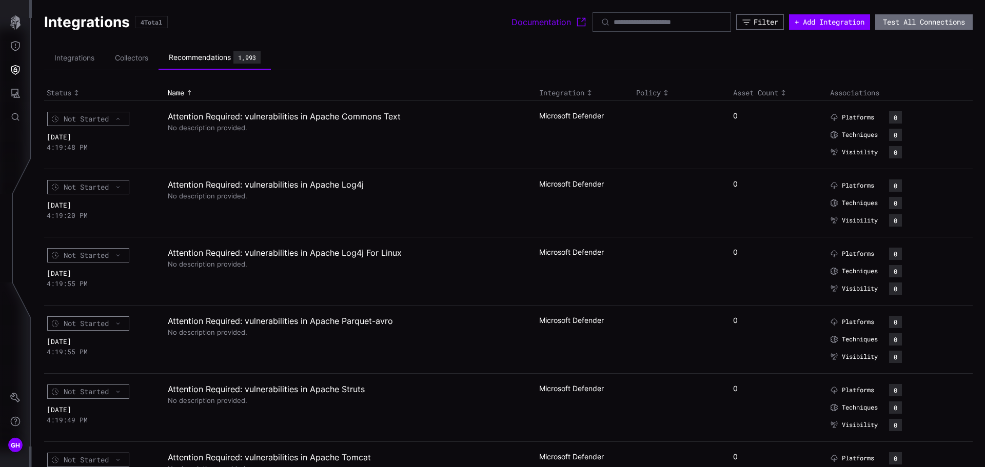
click at [121, 88] on th "Status" at bounding box center [104, 93] width 121 height 15
click at [21, 94] on button "Attack Surface" at bounding box center [16, 94] width 30 height 24
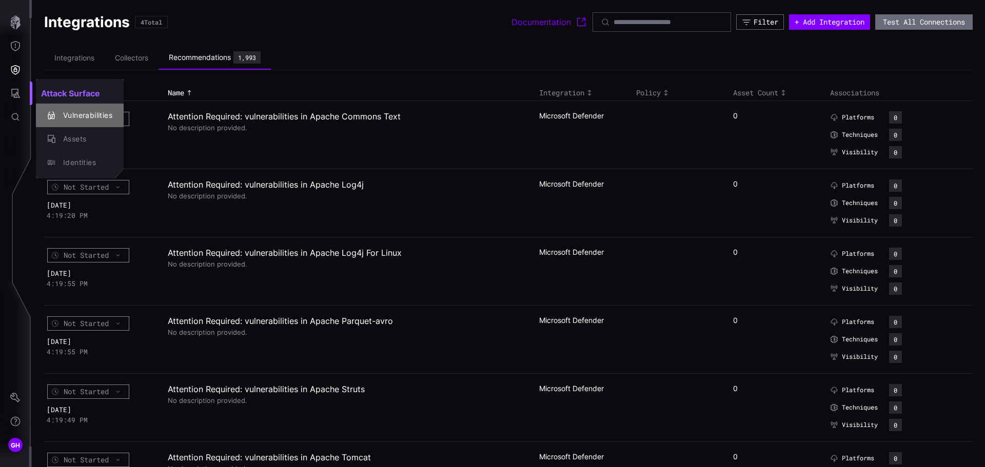
click at [68, 115] on div "Vulnerabilities" at bounding box center [85, 115] width 54 height 13
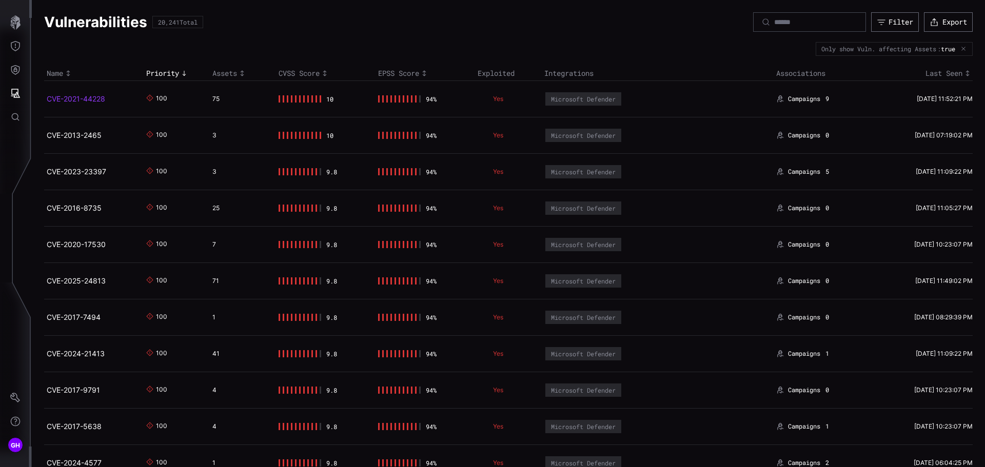
click at [101, 100] on link "CVE-2021-44228" at bounding box center [76, 98] width 58 height 9
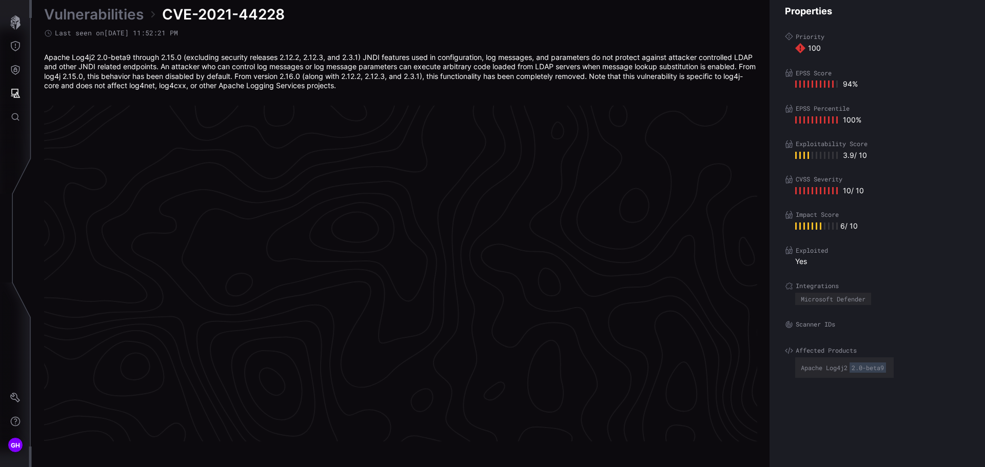
scroll to position [2143, 417]
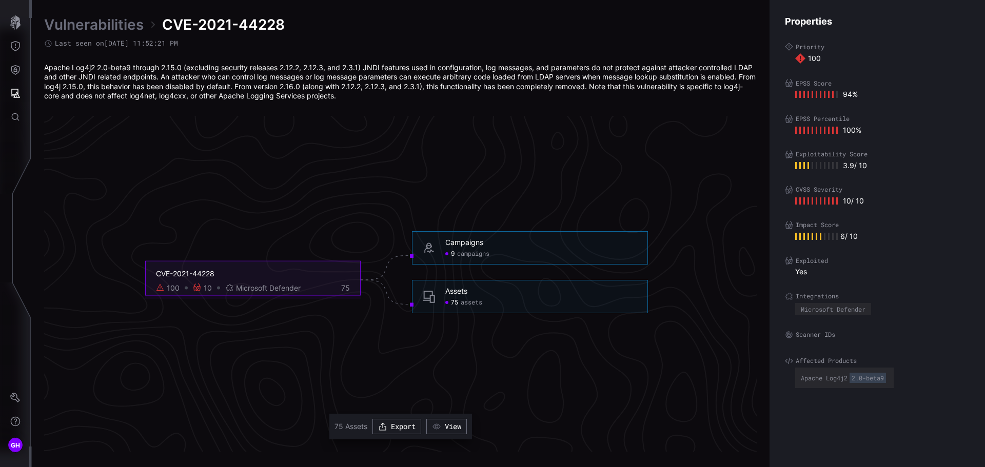
click at [346, 286] on div "75" at bounding box center [339, 288] width 21 height 9
click at [452, 301] on span "75" at bounding box center [454, 302] width 7 height 8
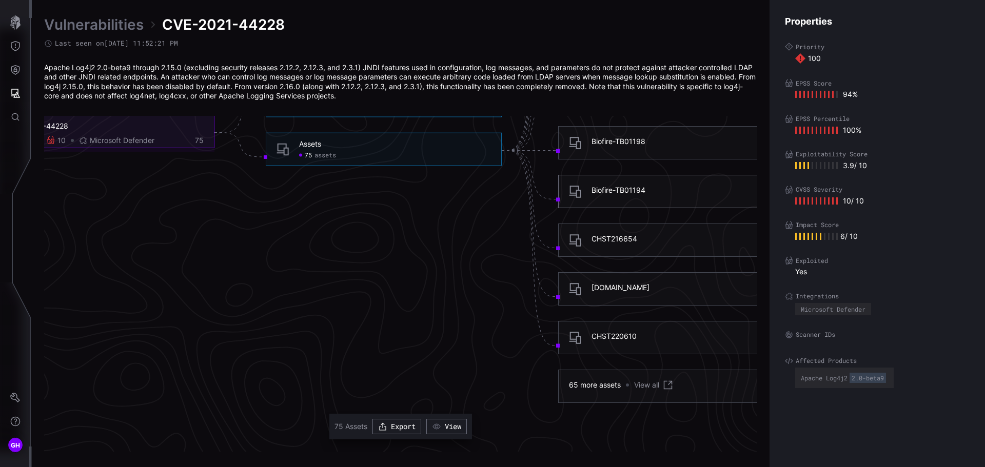
scroll to position [2297, 417]
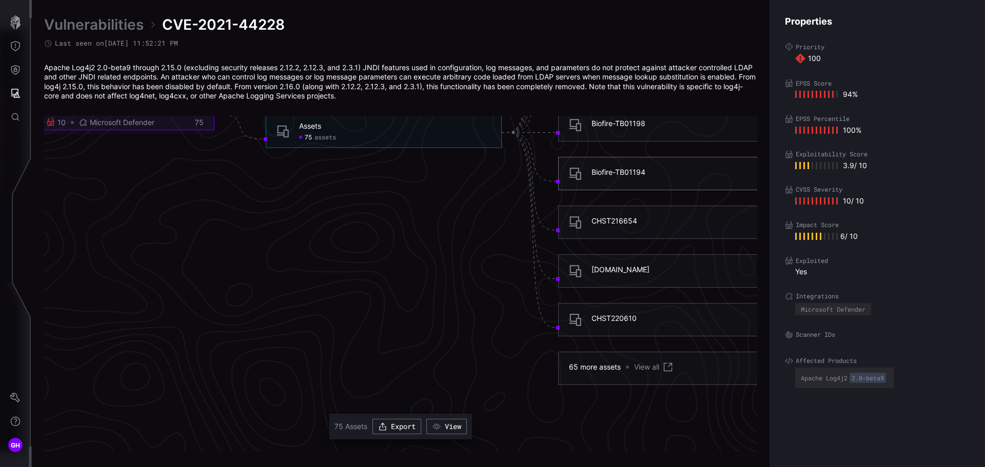
click at [647, 369] on link "View all" at bounding box center [654, 367] width 40 height 12
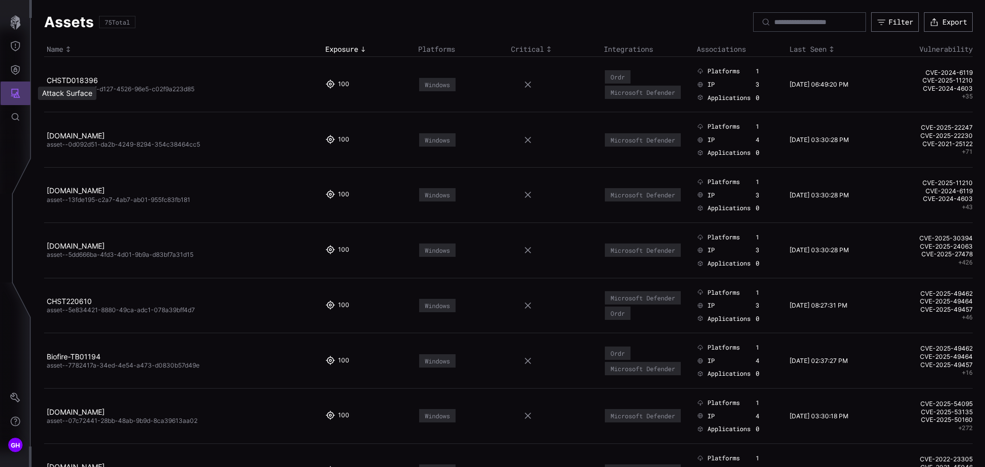
click at [15, 91] on icon "Attack Surface" at bounding box center [15, 93] width 10 height 10
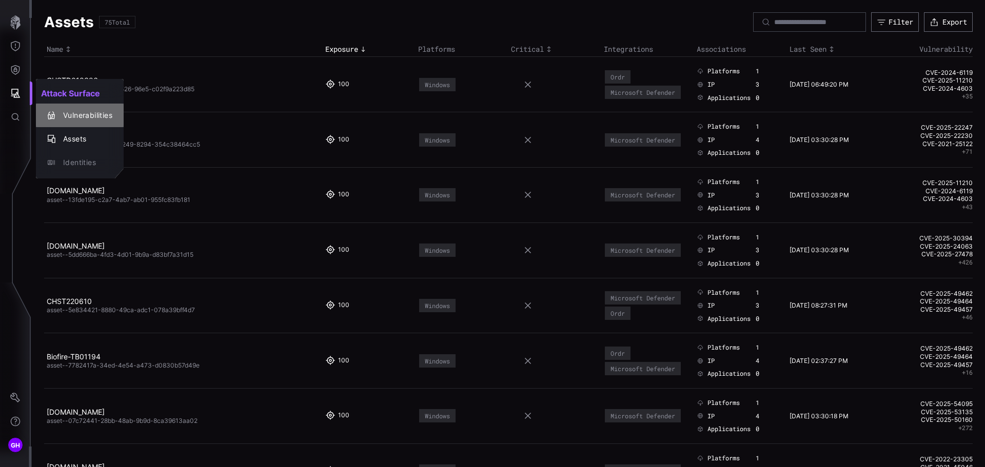
click at [64, 112] on div "Vulnerabilities" at bounding box center [85, 115] width 54 height 13
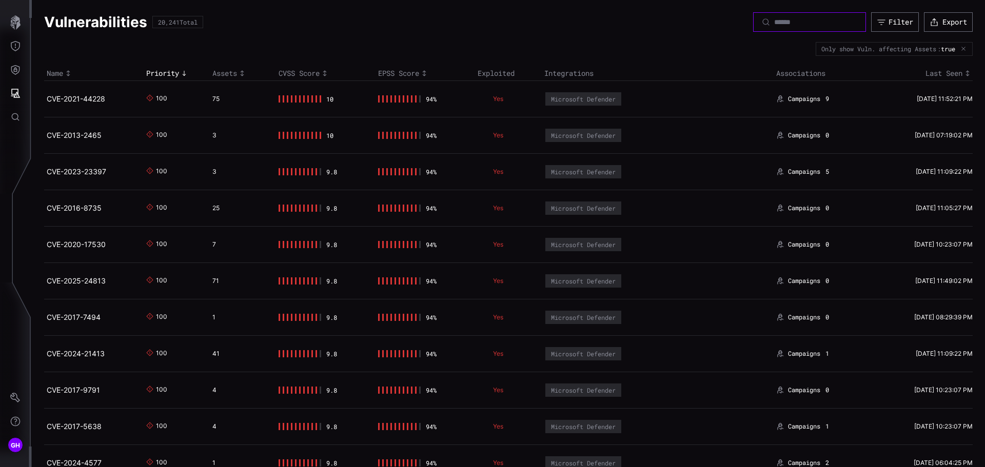
click at [790, 23] on input at bounding box center [810, 21] width 72 height 9
type input "*****"
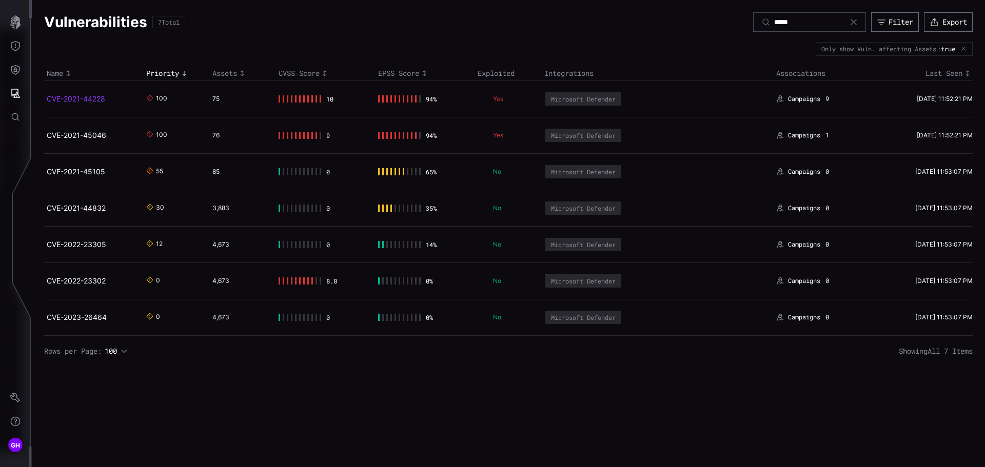
click at [85, 98] on link "CVE-2021-44228" at bounding box center [76, 98] width 58 height 9
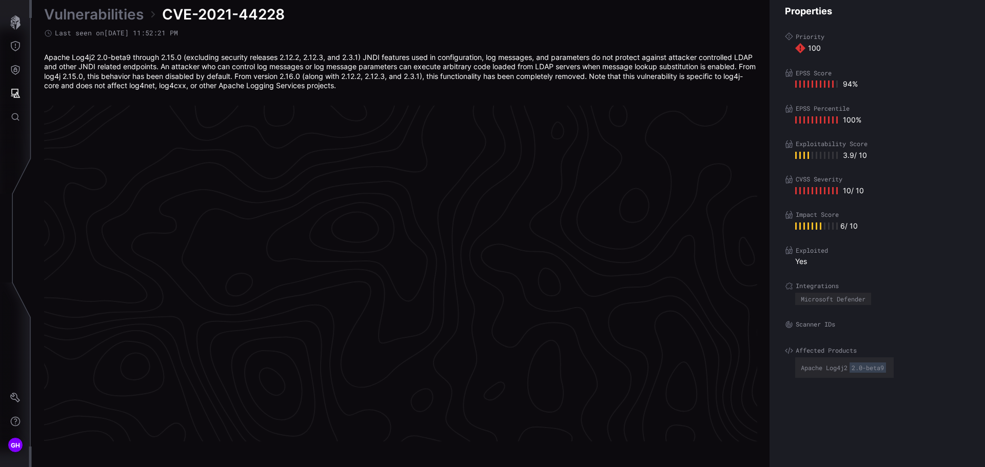
scroll to position [2143, 417]
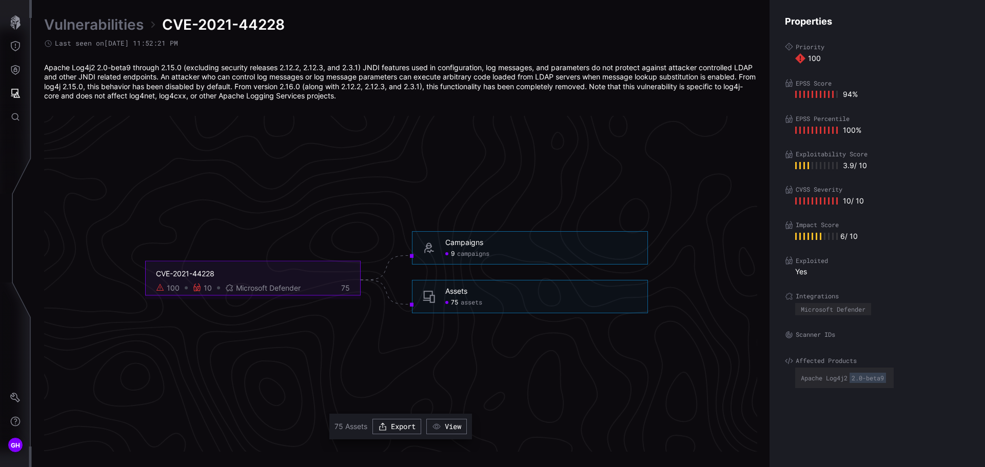
click at [474, 256] on span "campaigns" at bounding box center [473, 254] width 32 height 8
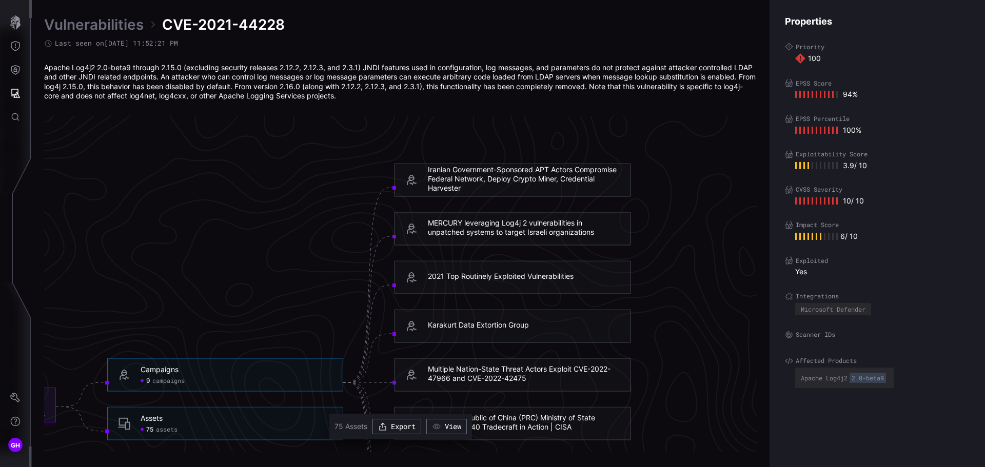
scroll to position [1990, 578]
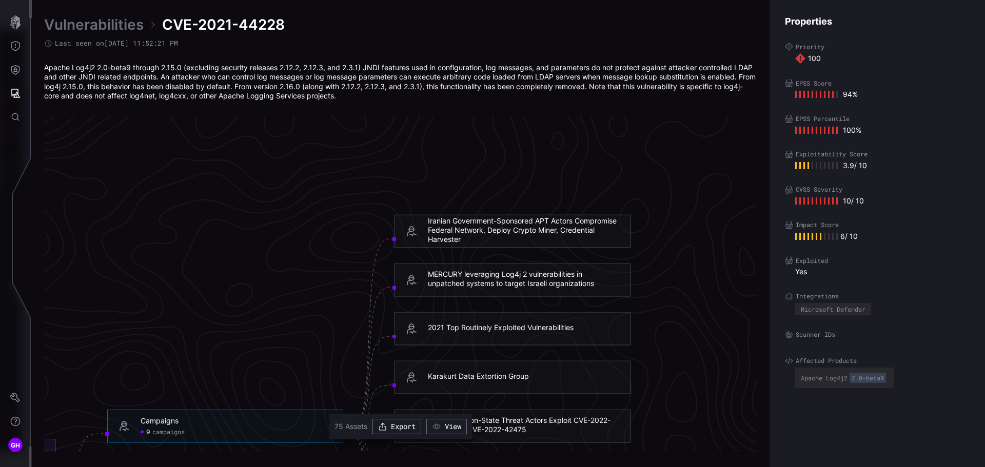
click at [511, 227] on div "Iranian Government-Sponsored APT Actors Compromise Federal Network, Deploy Cryp…" at bounding box center [524, 230] width 192 height 28
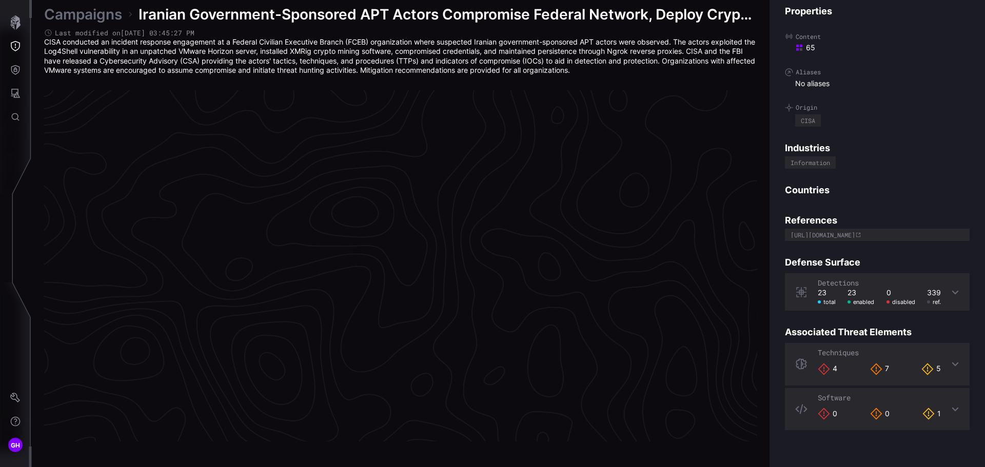
scroll to position [2136, 417]
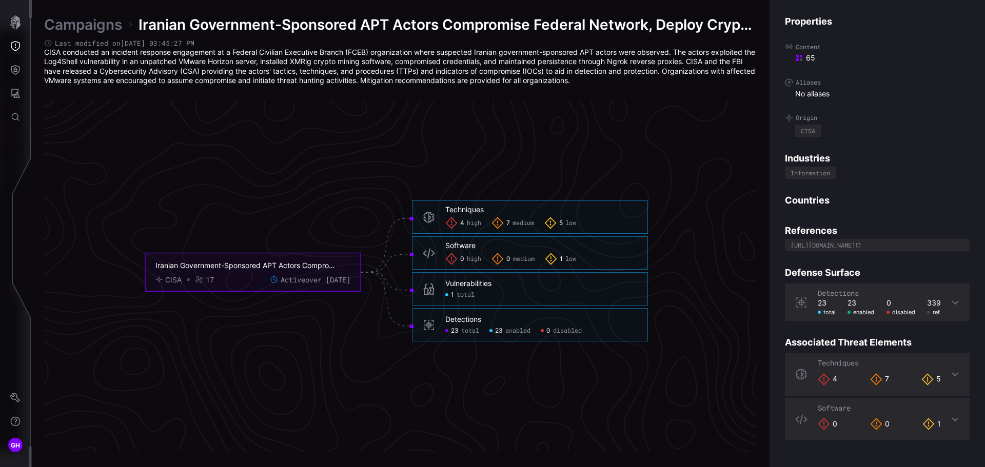
click at [475, 225] on span "high" at bounding box center [474, 223] width 14 height 8
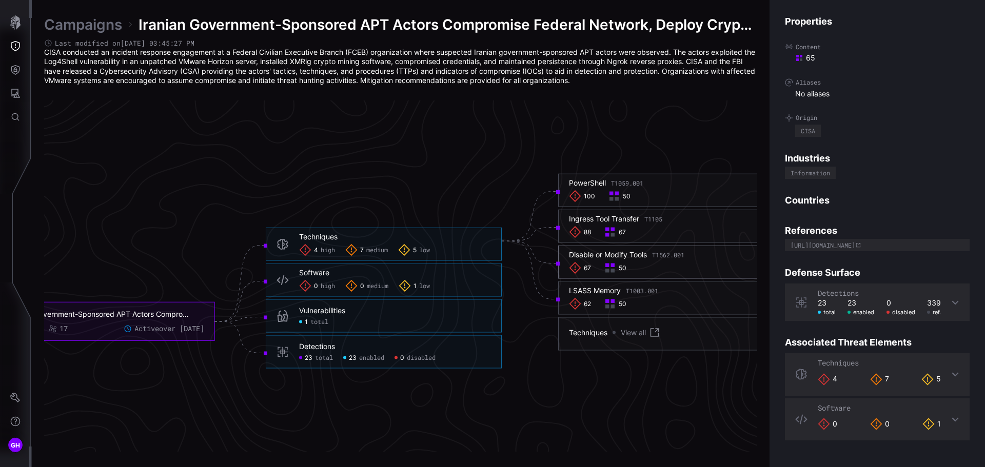
click at [611, 270] on rect at bounding box center [613, 271] width 4 height 4
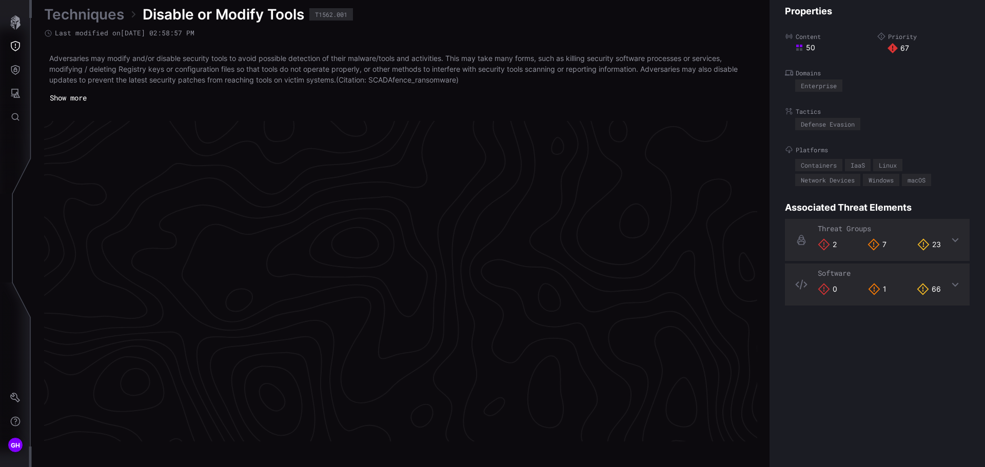
scroll to position [2151, 417]
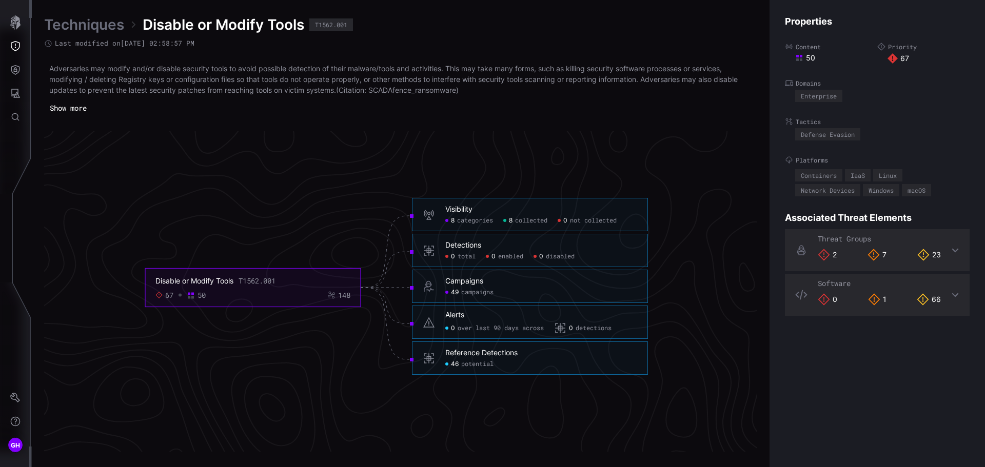
click at [469, 366] on span "potential" at bounding box center [477, 364] width 32 height 8
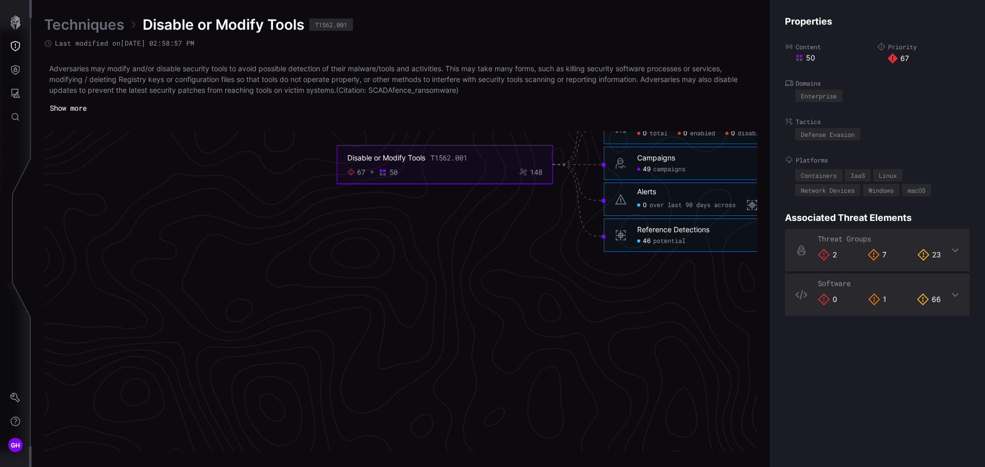
scroll to position [2202, 0]
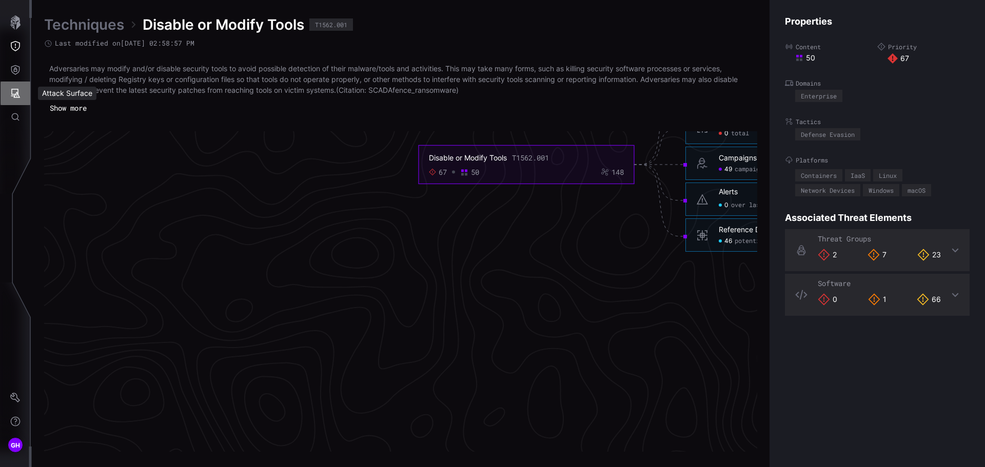
click at [23, 94] on button "Attack Surface" at bounding box center [16, 94] width 30 height 24
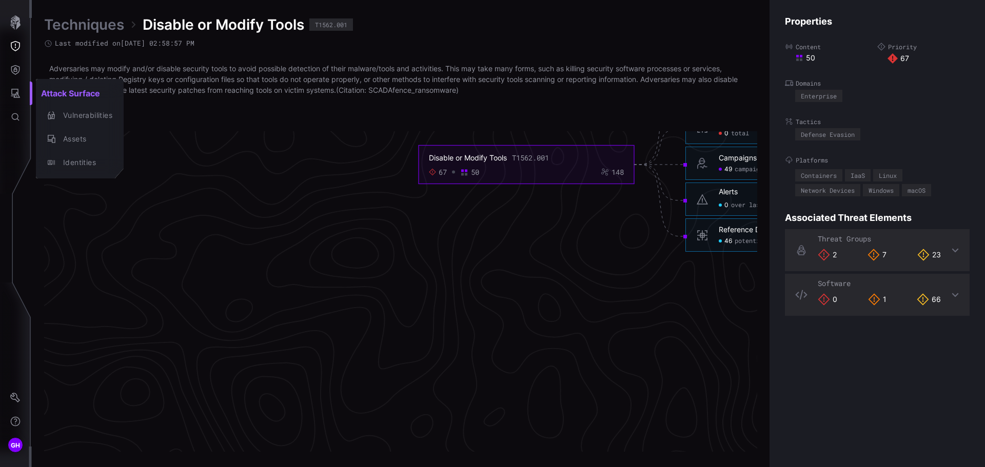
click at [11, 68] on div at bounding box center [492, 233] width 985 height 467
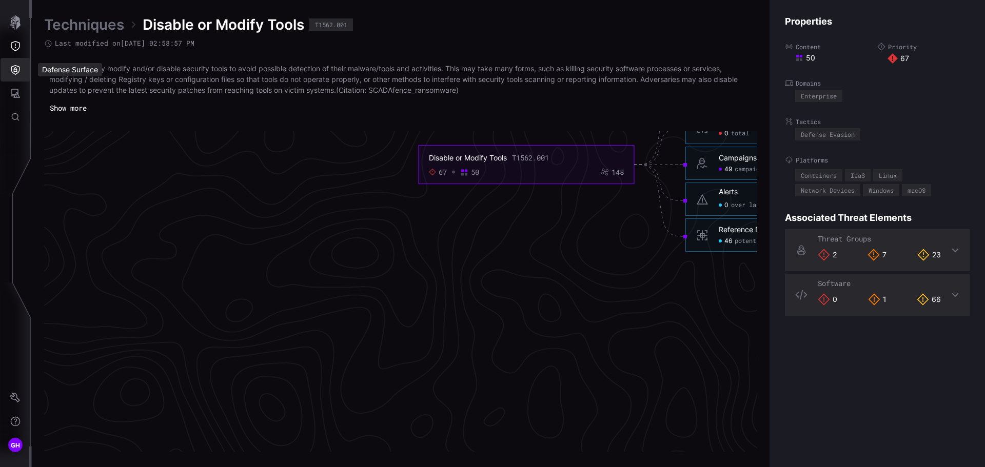
click at [12, 68] on icon "Defense Surface" at bounding box center [15, 70] width 10 height 10
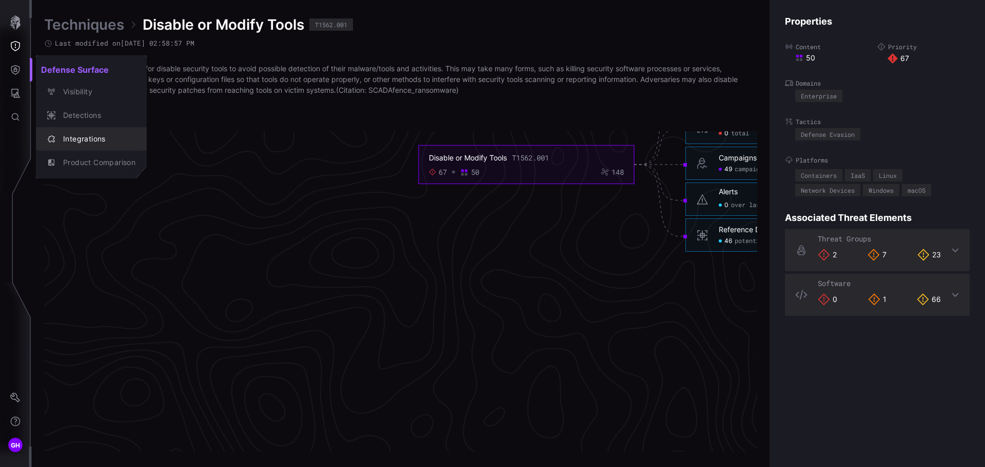
click at [65, 139] on div "Integrations" at bounding box center [96, 139] width 77 height 13
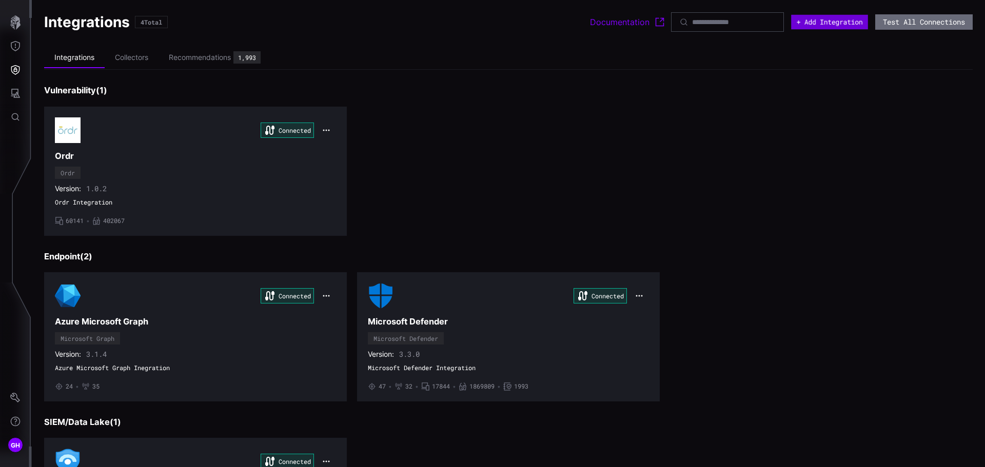
click at [834, 19] on button "+ Add Integration" at bounding box center [829, 22] width 77 height 15
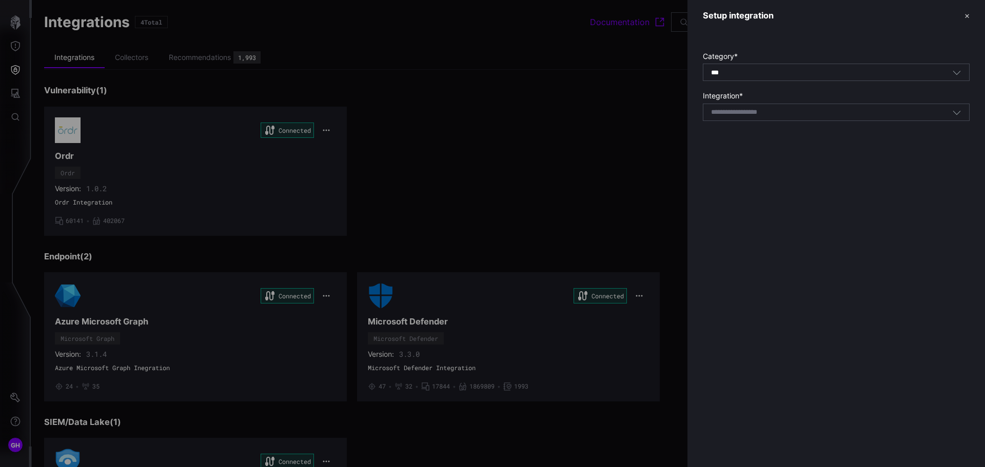
click at [802, 116] on div "Select integration" at bounding box center [831, 112] width 241 height 9
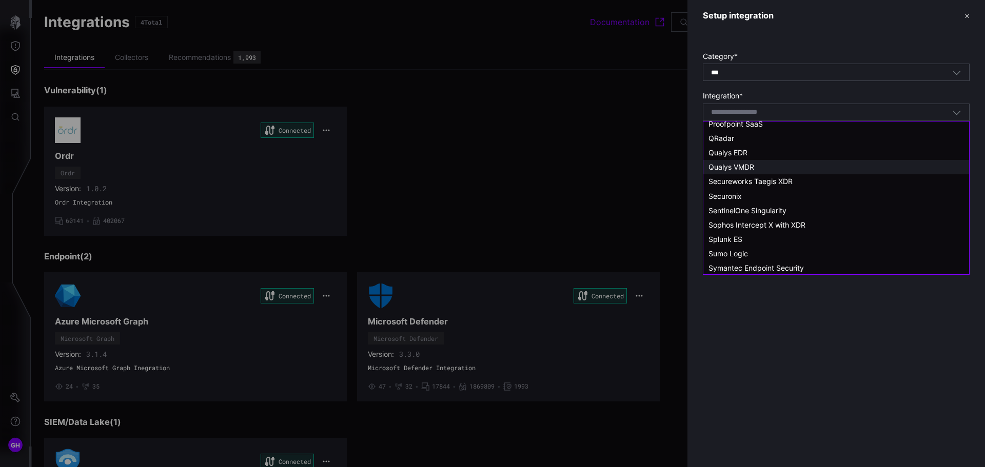
scroll to position [691, 0]
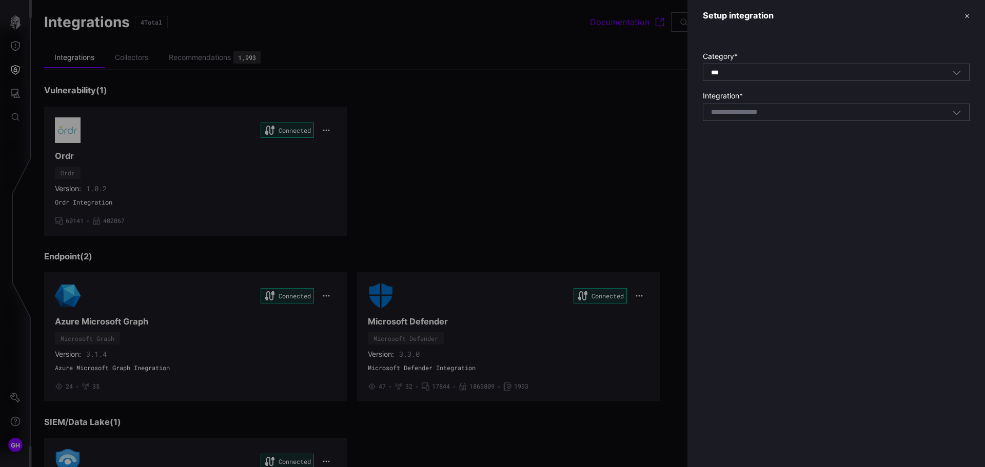
click at [548, 61] on div at bounding box center [492, 233] width 985 height 467
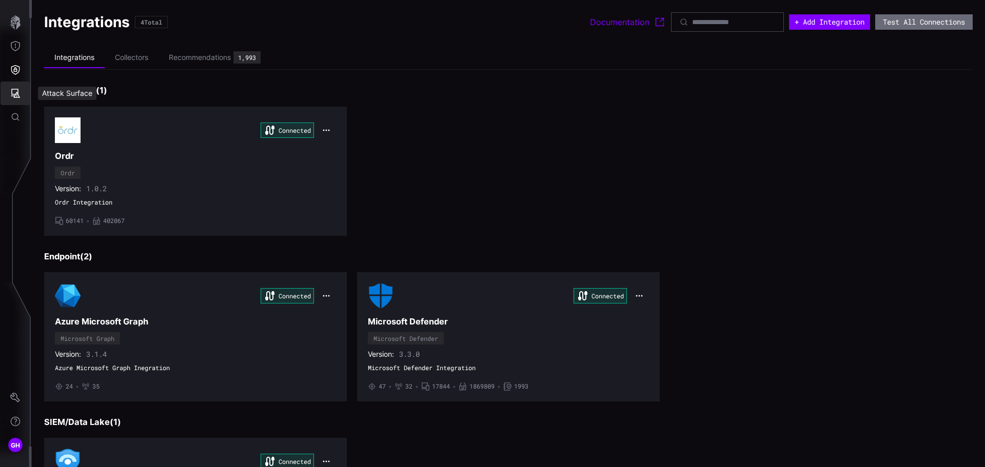
click at [17, 90] on icon "Attack Surface" at bounding box center [15, 93] width 10 height 10
click at [15, 67] on div at bounding box center [492, 233] width 985 height 467
click at [15, 67] on icon "Defense Surface" at bounding box center [15, 70] width 10 height 10
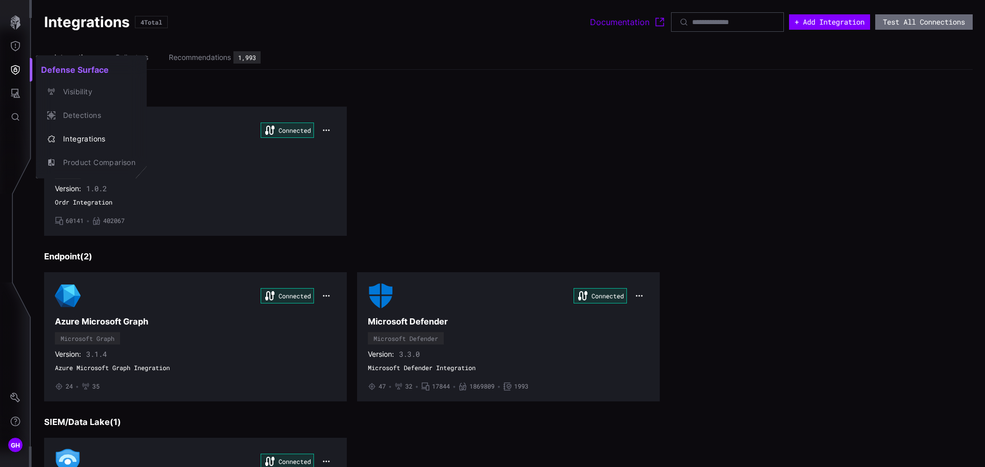
click at [15, 45] on div at bounding box center [492, 233] width 985 height 467
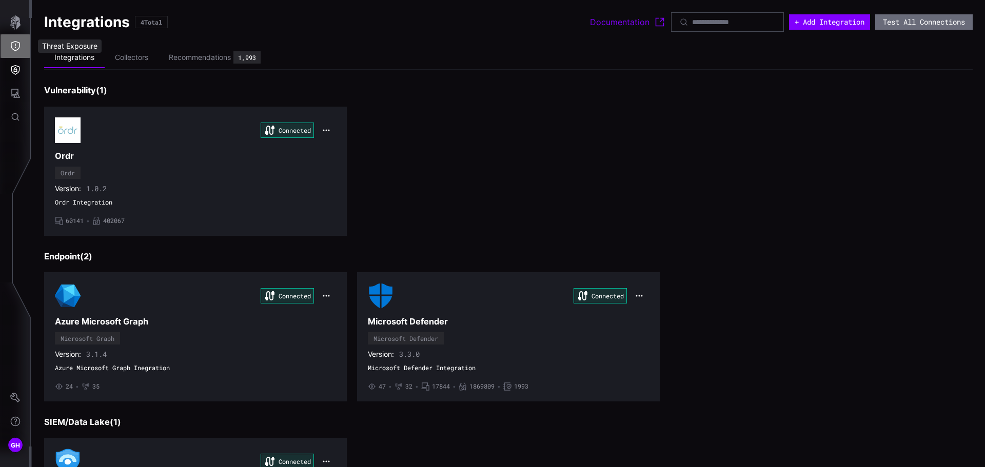
click at [15, 44] on icon "Threat Exposure" at bounding box center [15, 46] width 10 height 10
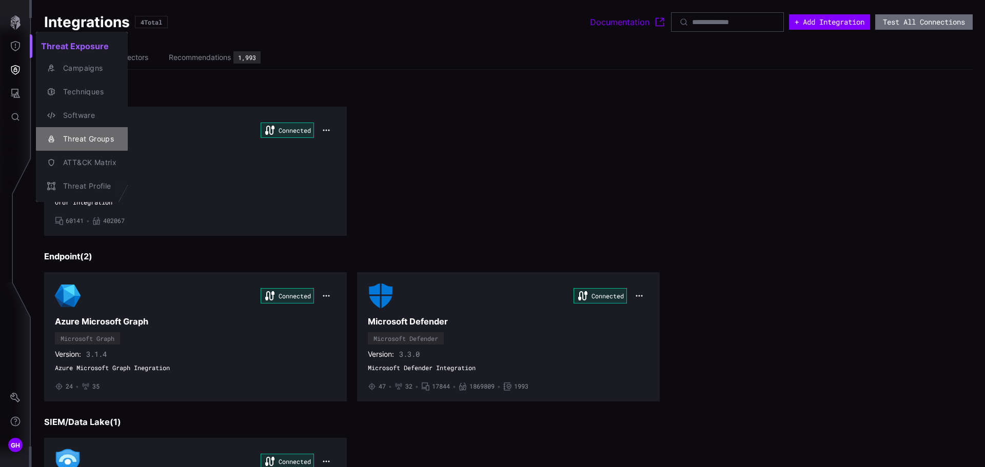
click at [84, 136] on div "Threat Groups" at bounding box center [87, 139] width 58 height 13
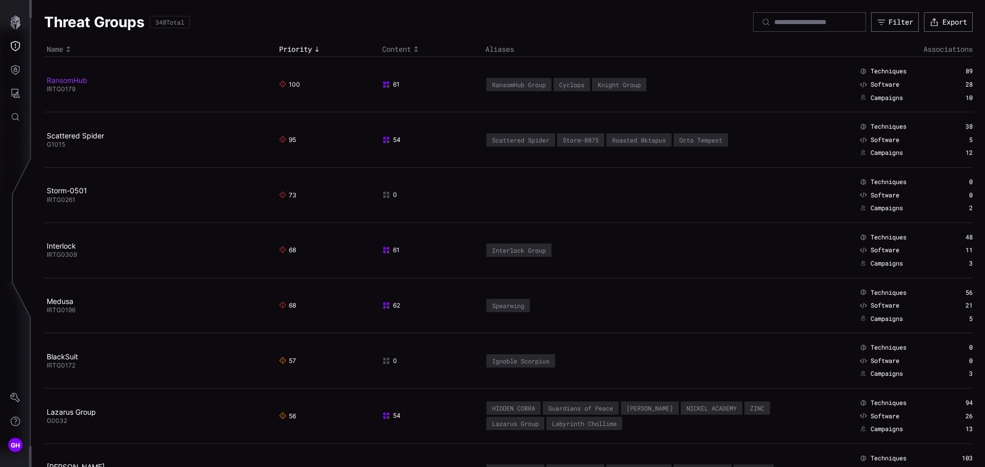
click at [82, 78] on link "RansomHub" at bounding box center [67, 80] width 41 height 9
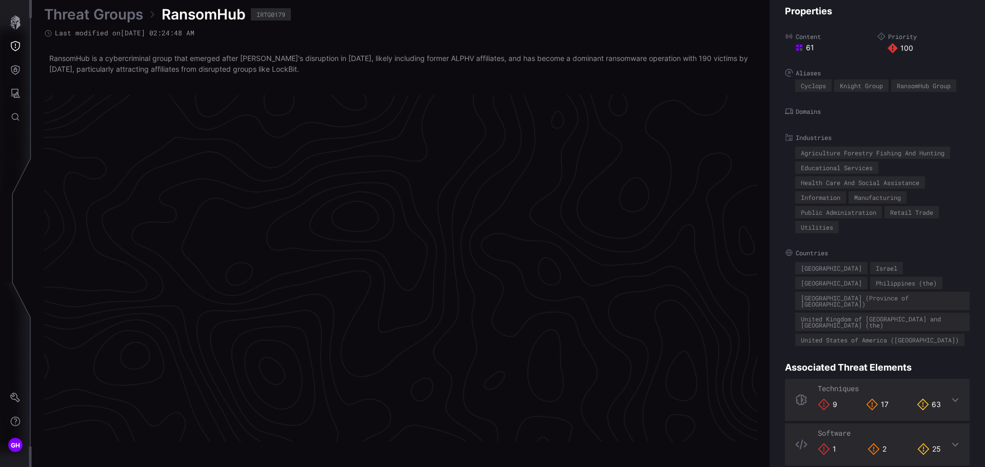
scroll to position [2138, 417]
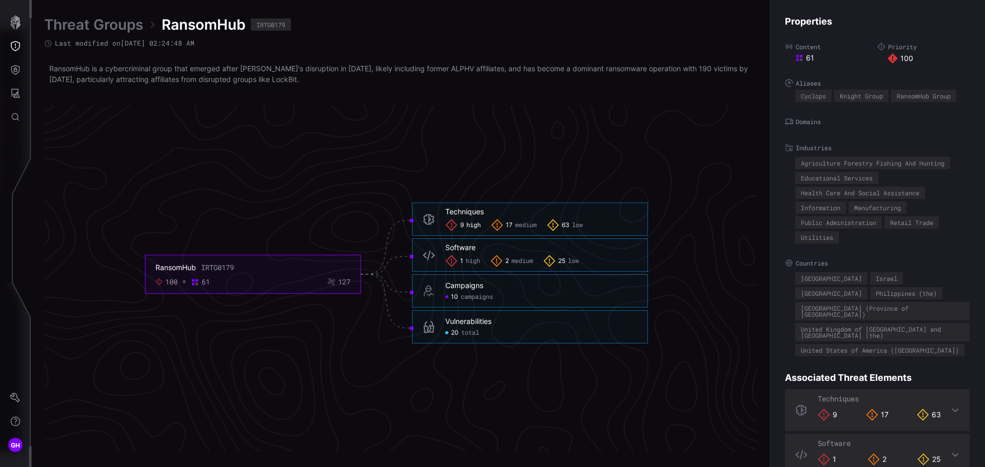
click at [472, 224] on span "high" at bounding box center [473, 226] width 14 height 8
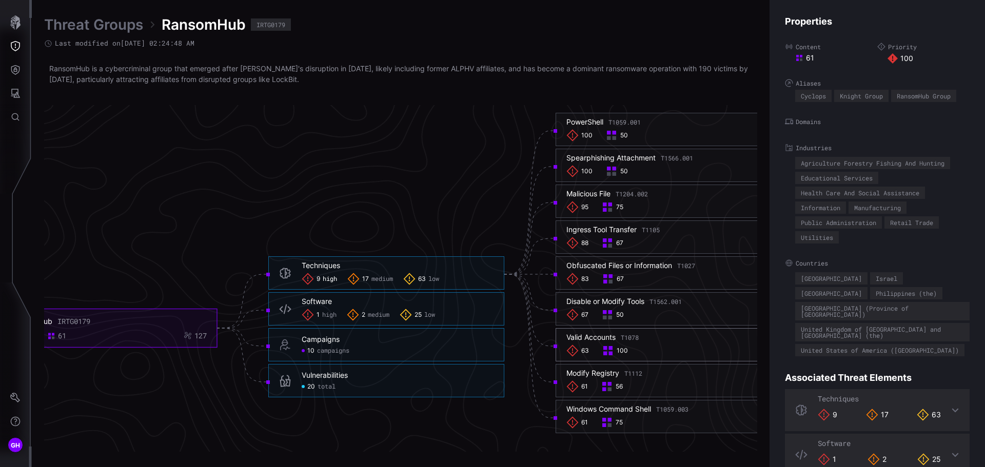
click at [626, 230] on div "Ingress Tool Transfer T1105" at bounding box center [612, 229] width 93 height 9
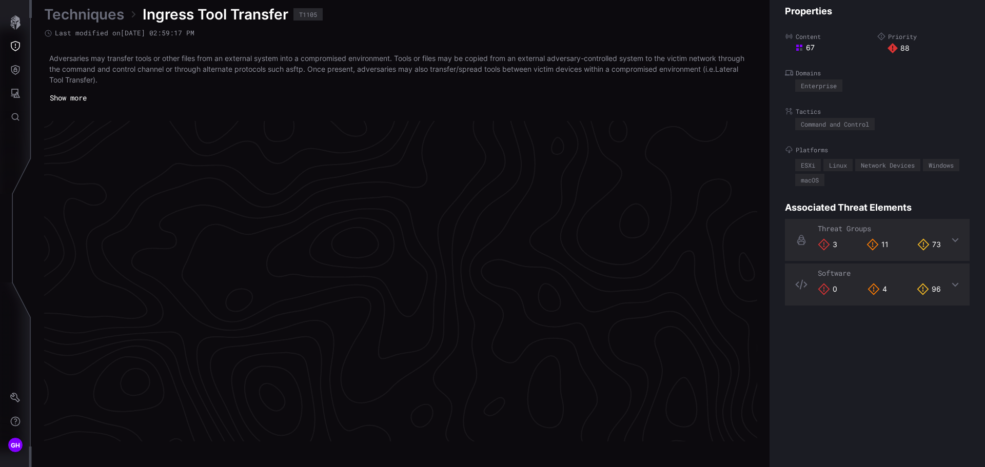
scroll to position [2151, 417]
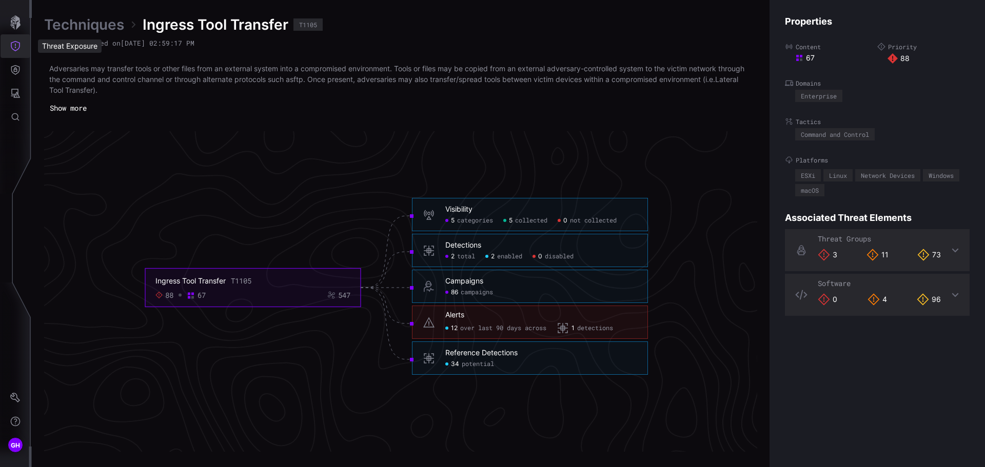
click at [15, 45] on icon "Threat Exposure" at bounding box center [15, 46] width 10 height 10
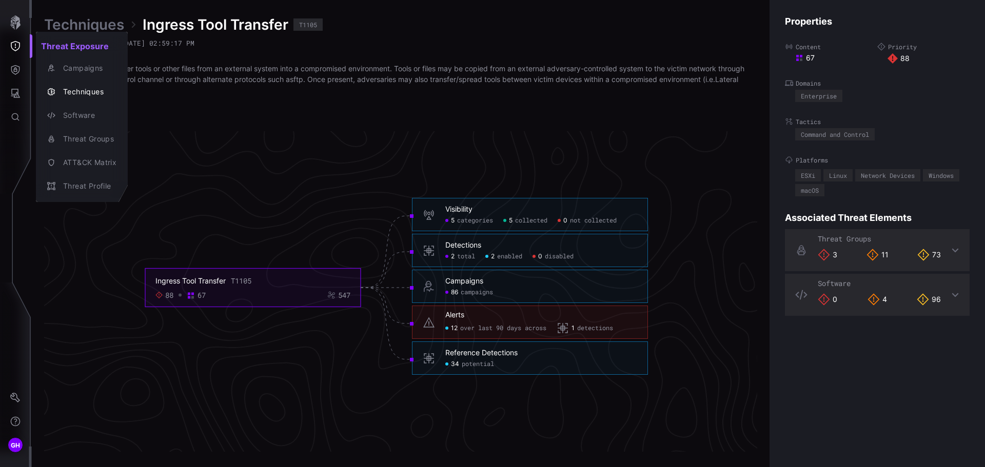
click at [14, 71] on div at bounding box center [492, 233] width 985 height 467
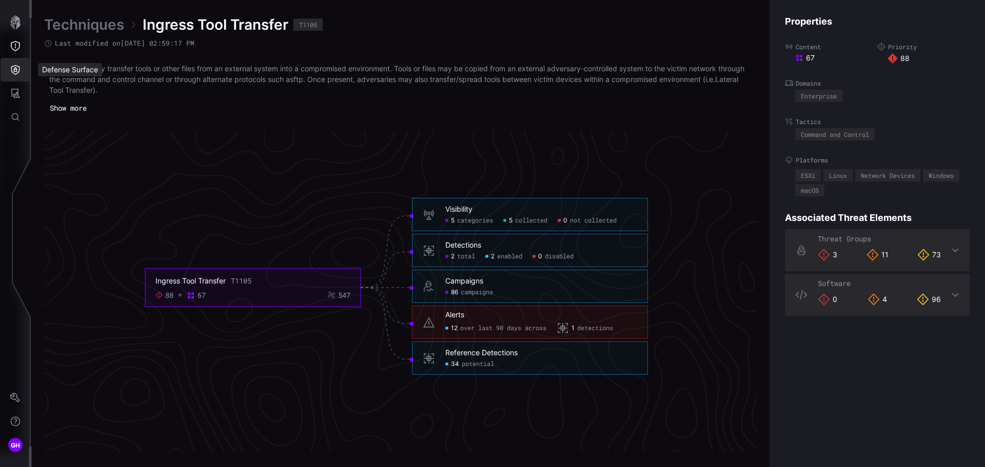
click at [14, 71] on icon "Defense Surface" at bounding box center [15, 70] width 9 height 10
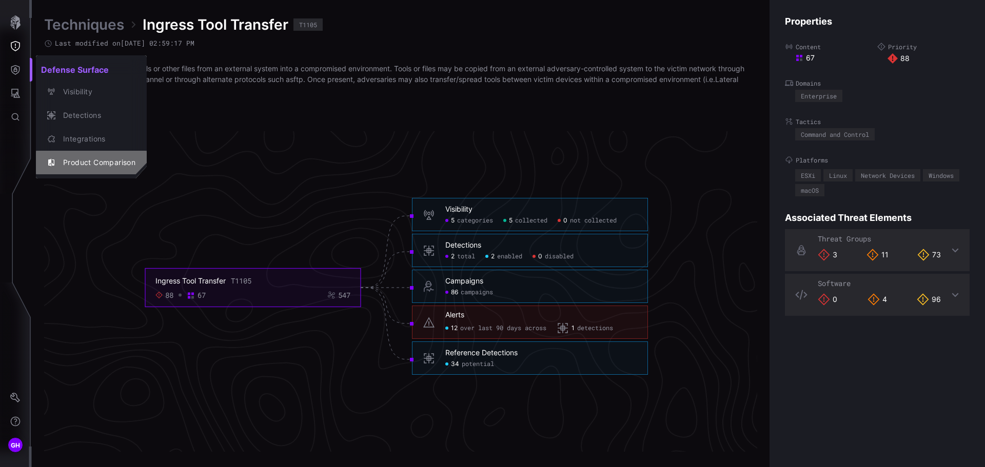
click at [79, 158] on div "Product Comparison" at bounding box center [96, 162] width 77 height 13
